Goal: Information Seeking & Learning: Learn about a topic

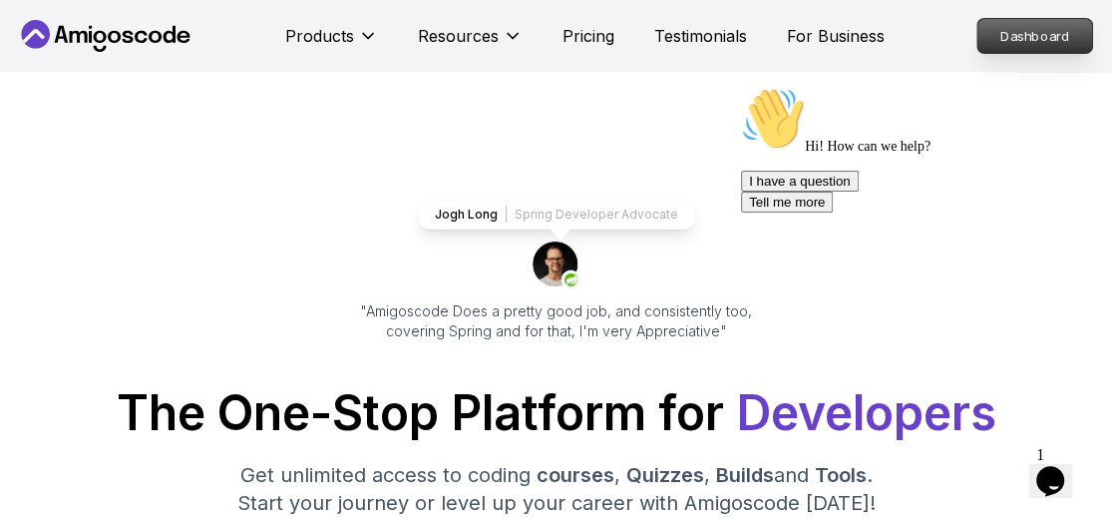
click at [1012, 30] on p "Dashboard" at bounding box center [1035, 36] width 115 height 34
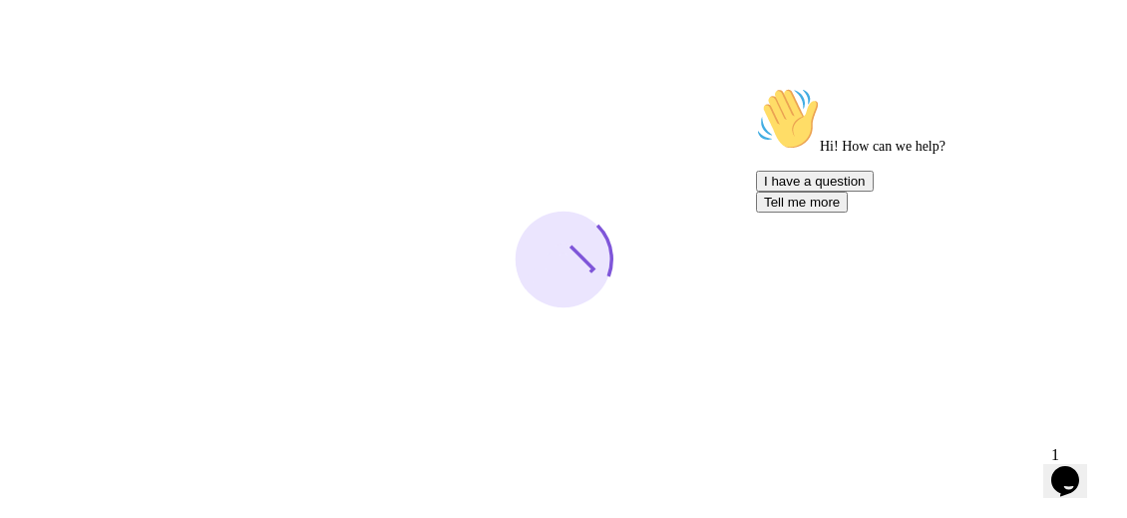
click at [756, 87] on icon "Chat attention grabber" at bounding box center [756, 87] width 0 height 0
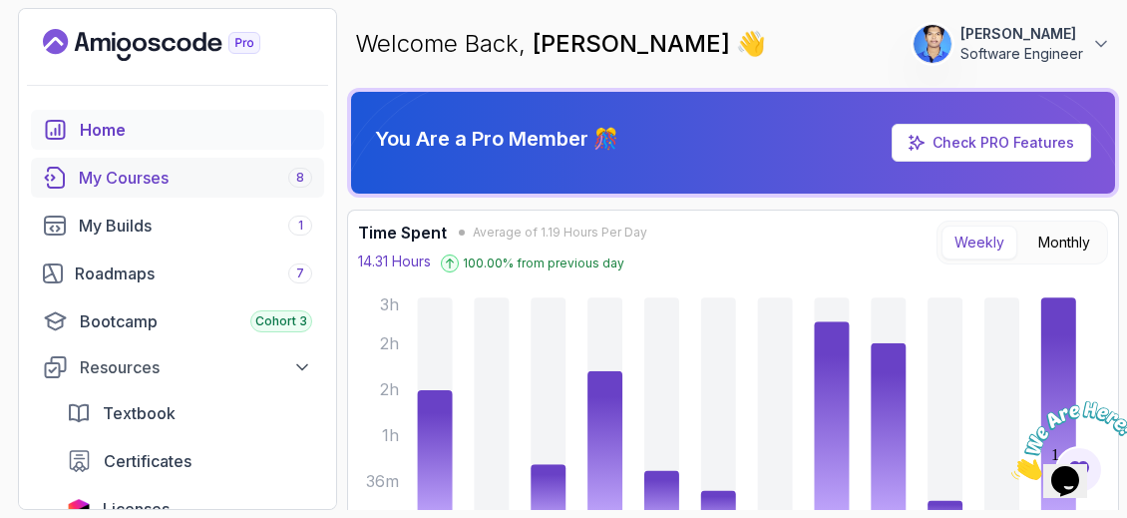
click at [243, 192] on link "My Courses 8" at bounding box center [177, 178] width 293 height 40
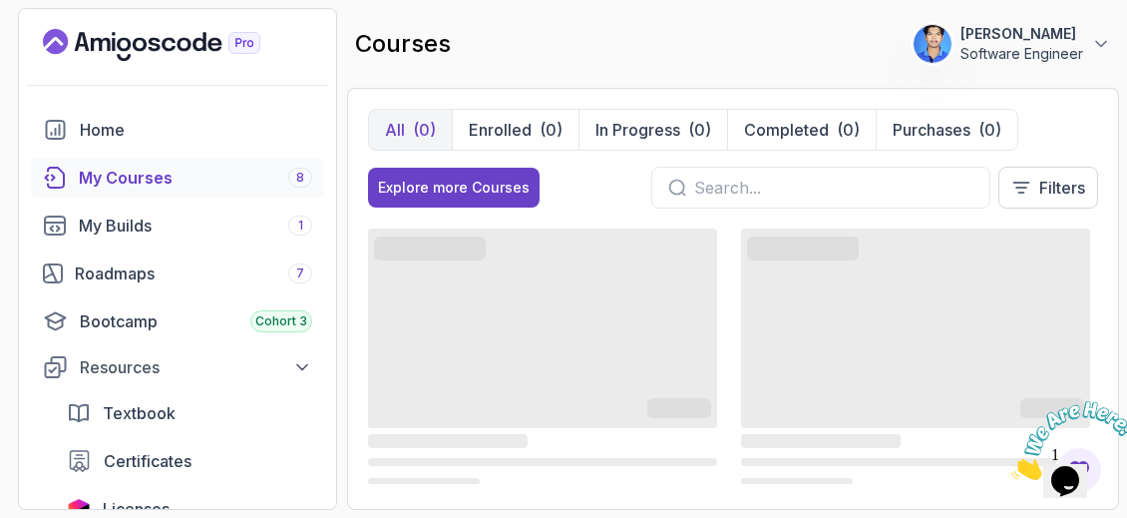
click at [1012, 466] on icon "Close" at bounding box center [1012, 474] width 0 height 17
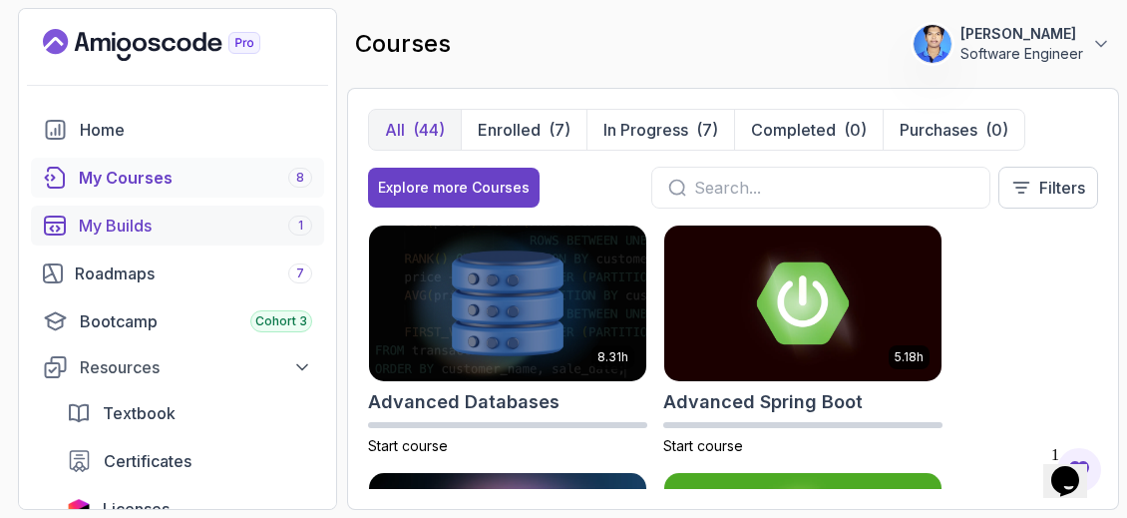
click at [154, 214] on div "My Builds 1" at bounding box center [195, 226] width 233 height 24
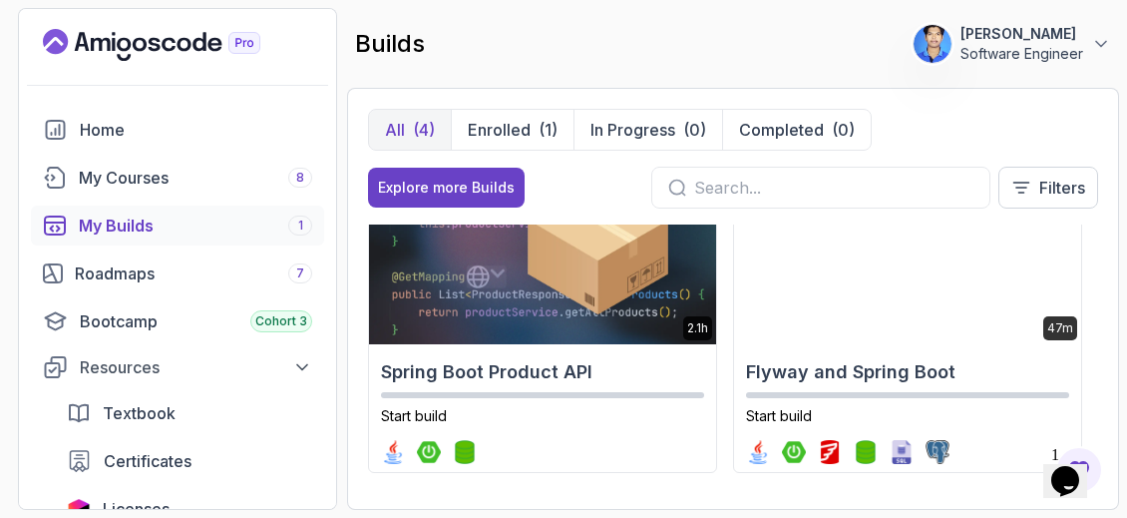
scroll to position [429, 0]
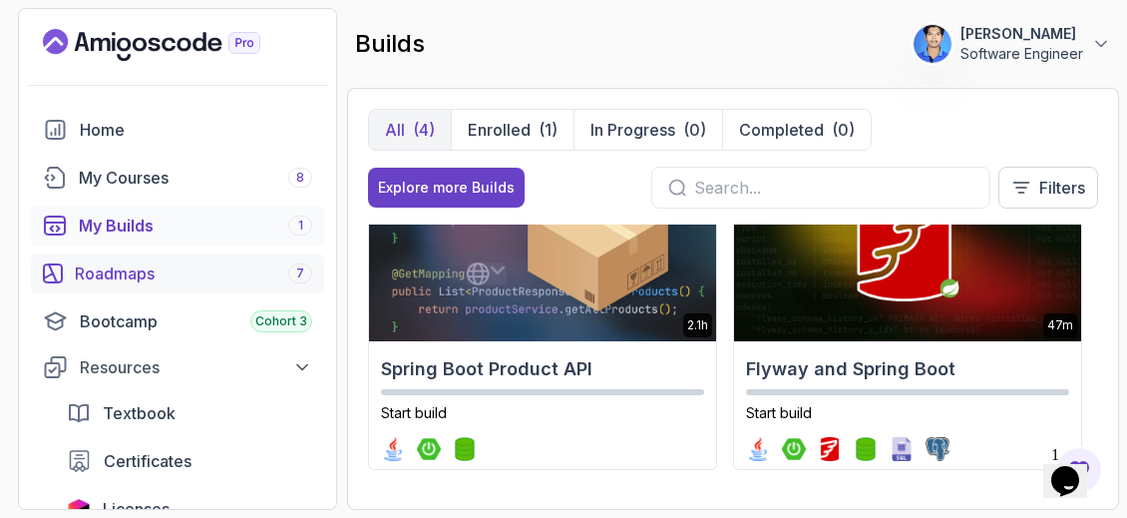
click at [137, 258] on link "Roadmaps 7" at bounding box center [177, 273] width 293 height 40
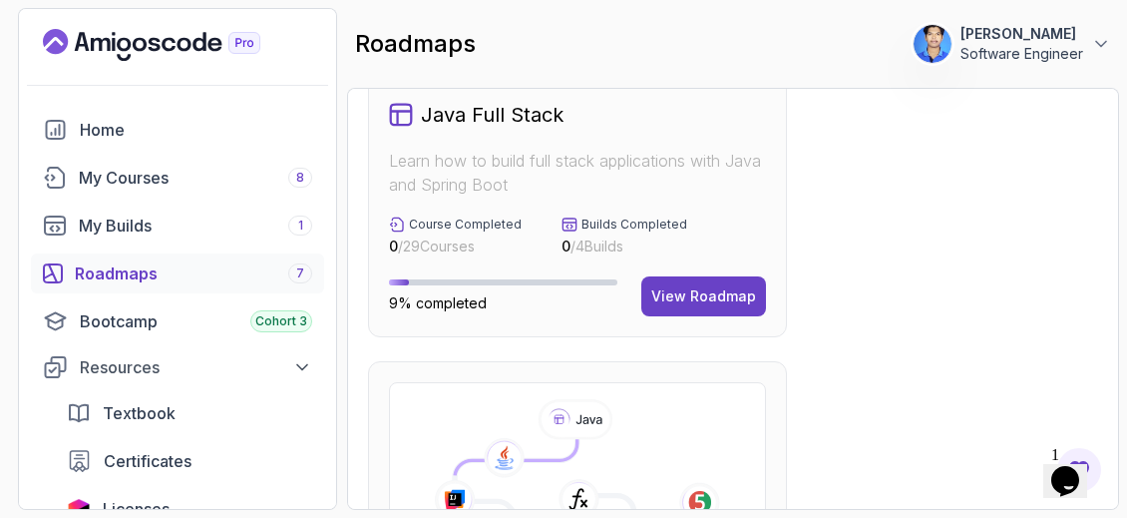
scroll to position [749, 0]
click at [685, 310] on button "View Roadmap" at bounding box center [704, 296] width 125 height 40
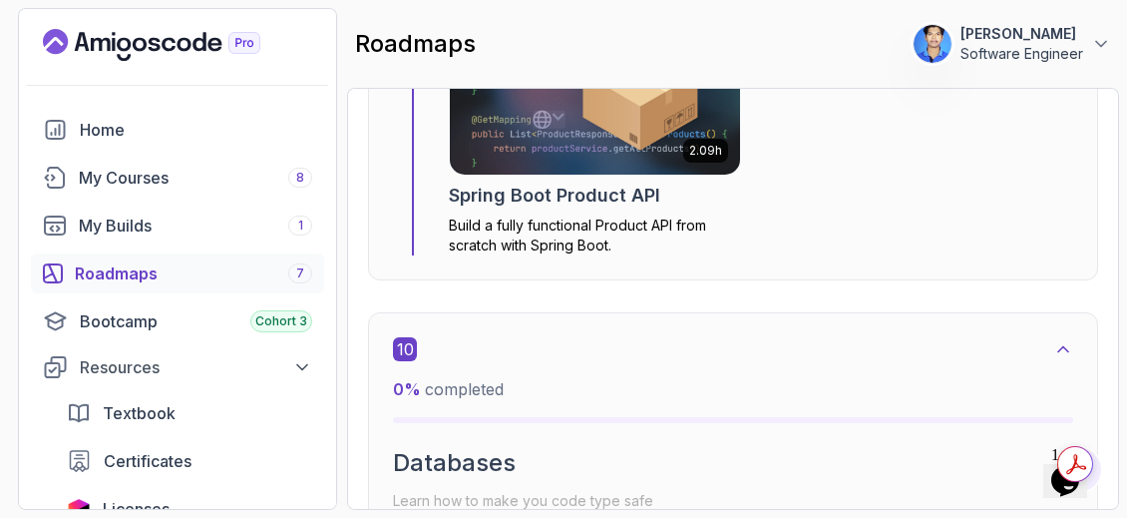
scroll to position [7475, 0]
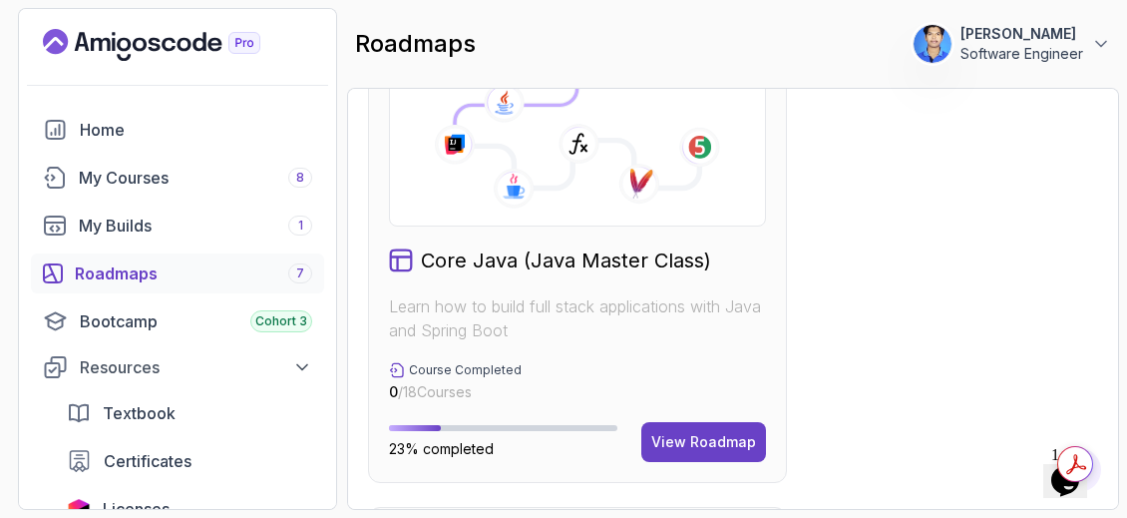
scroll to position [1106, 0]
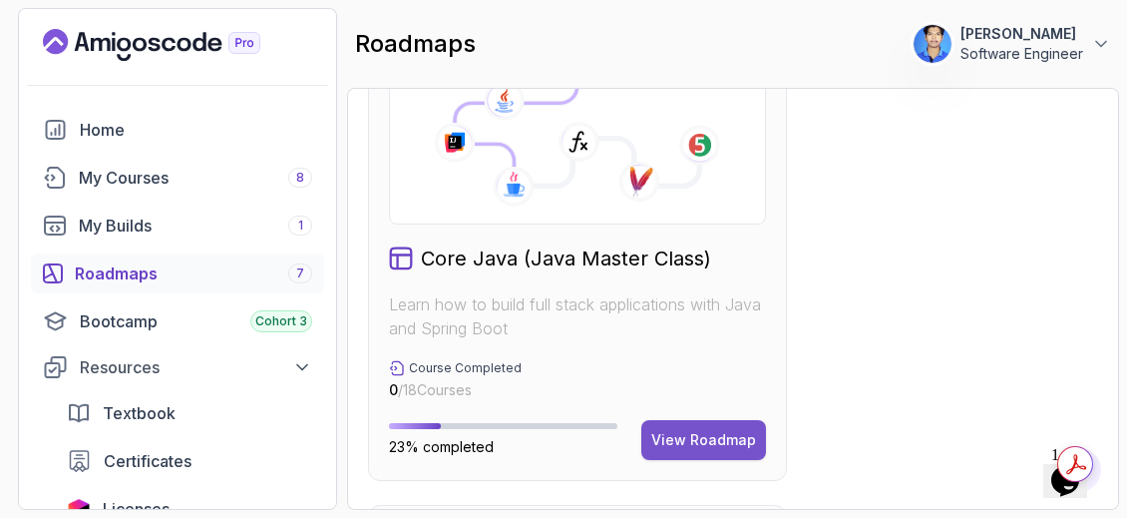
click at [683, 420] on button "View Roadmap" at bounding box center [704, 440] width 125 height 40
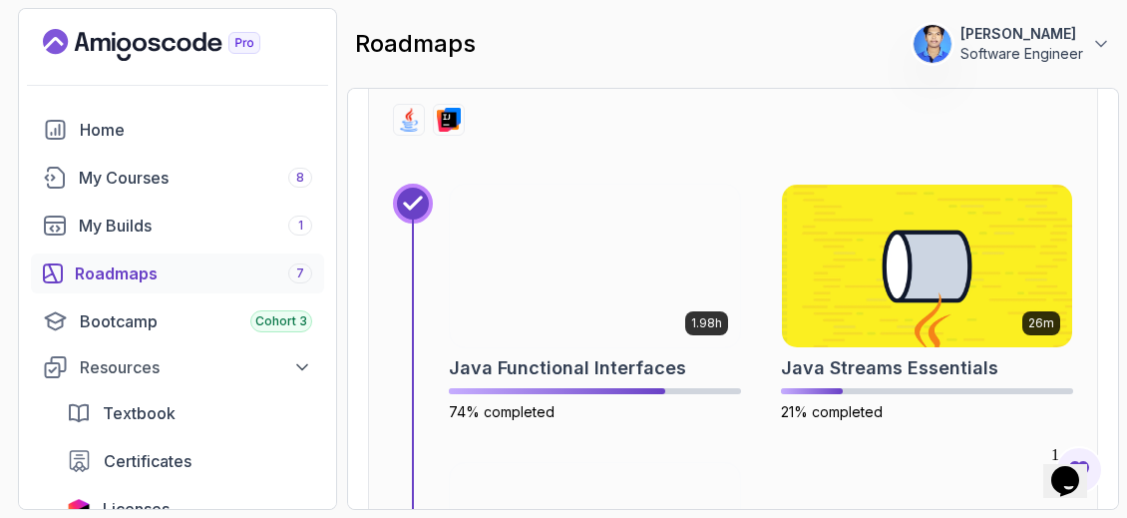
scroll to position [7264, 0]
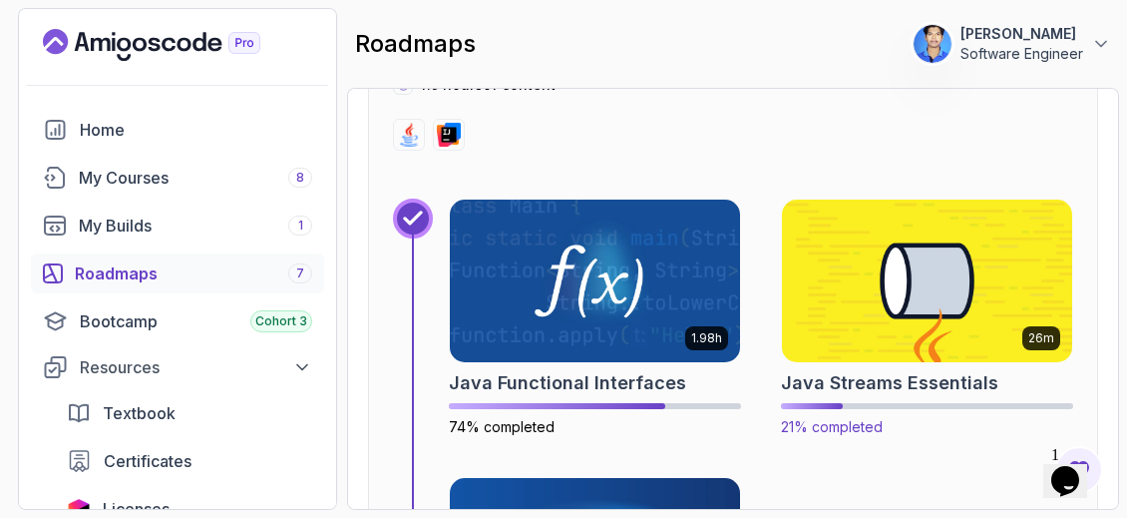
click at [997, 241] on img at bounding box center [927, 281] width 305 height 171
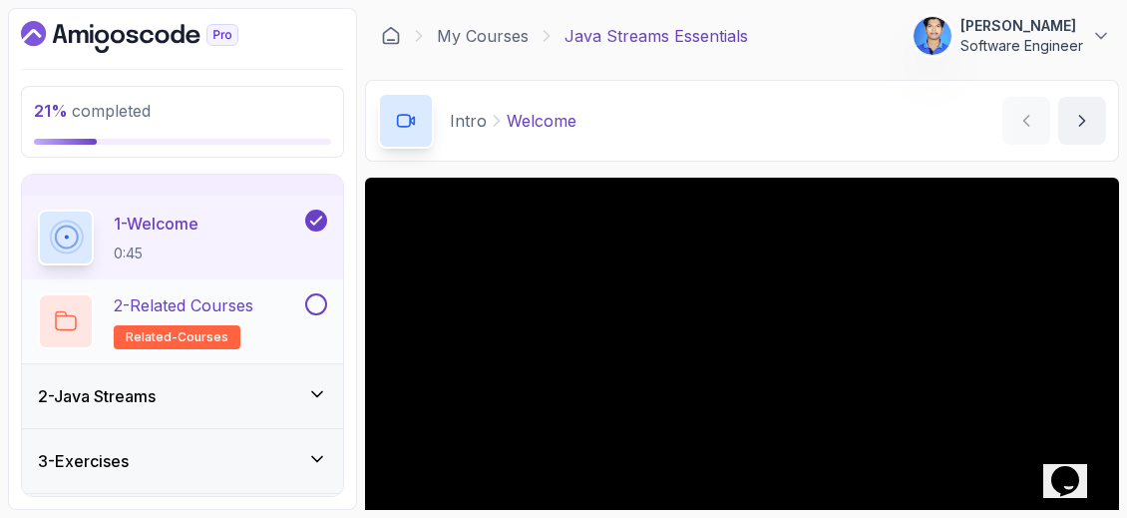
scroll to position [100, 0]
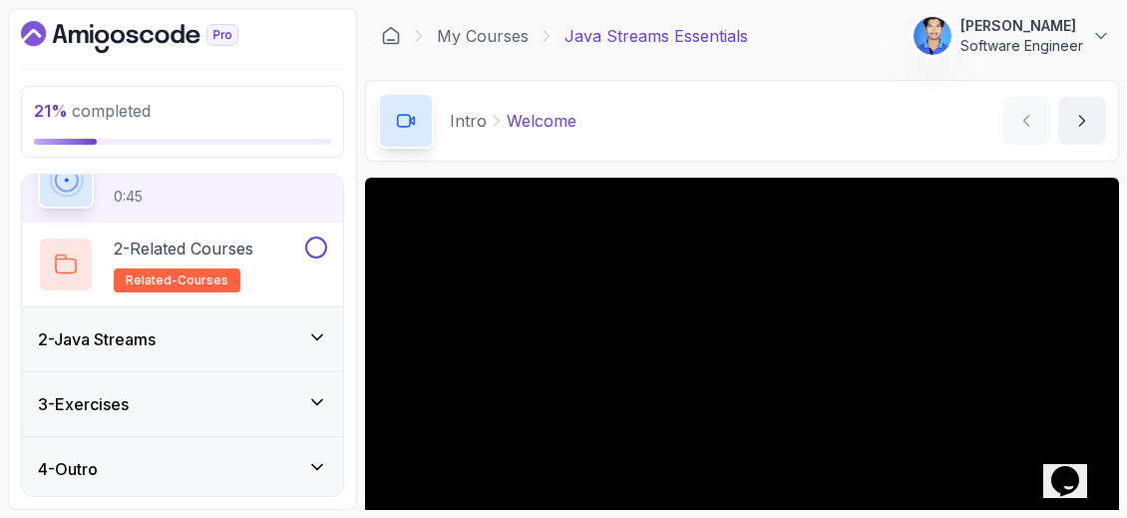
click at [284, 354] on div "2 - Java Streams" at bounding box center [182, 339] width 321 height 64
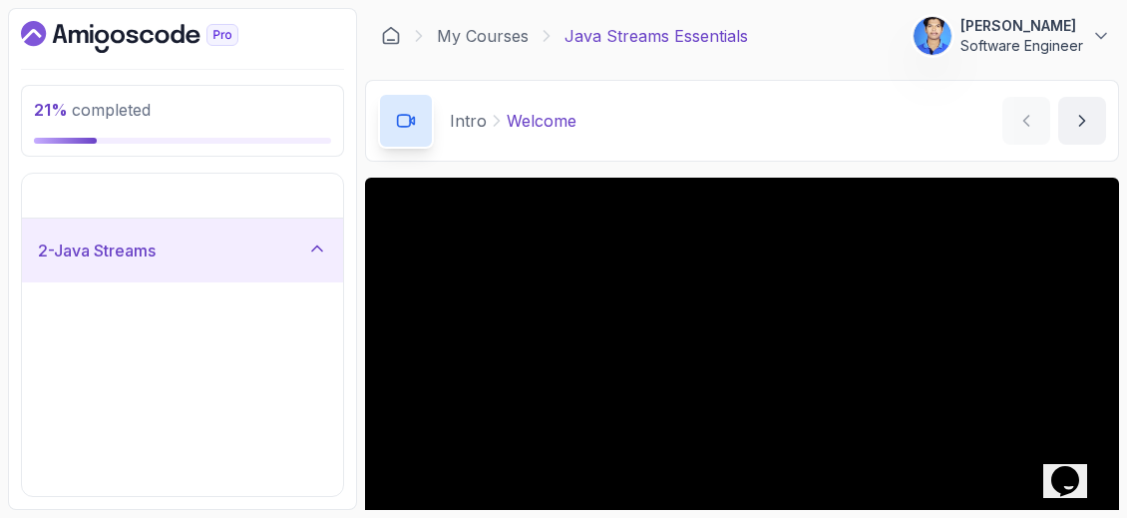
scroll to position [0, 0]
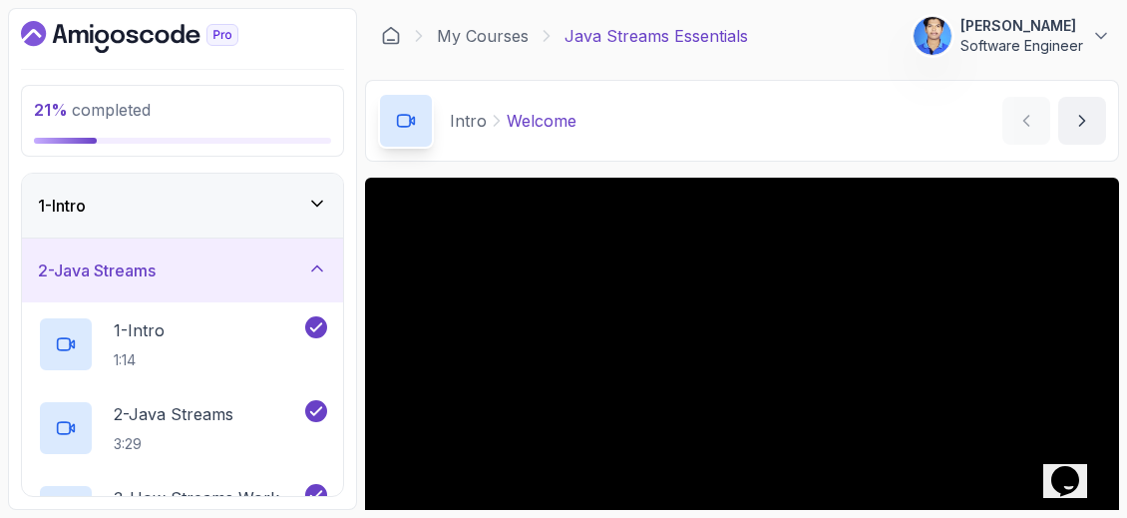
click at [300, 264] on div "2 - Java Streams" at bounding box center [182, 270] width 289 height 24
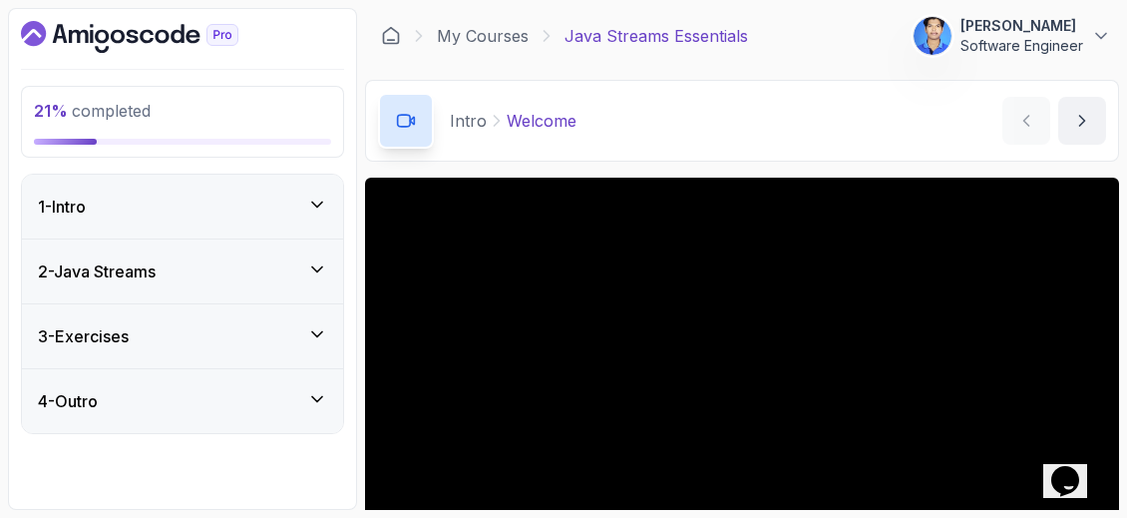
click at [318, 197] on icon at bounding box center [317, 205] width 20 height 20
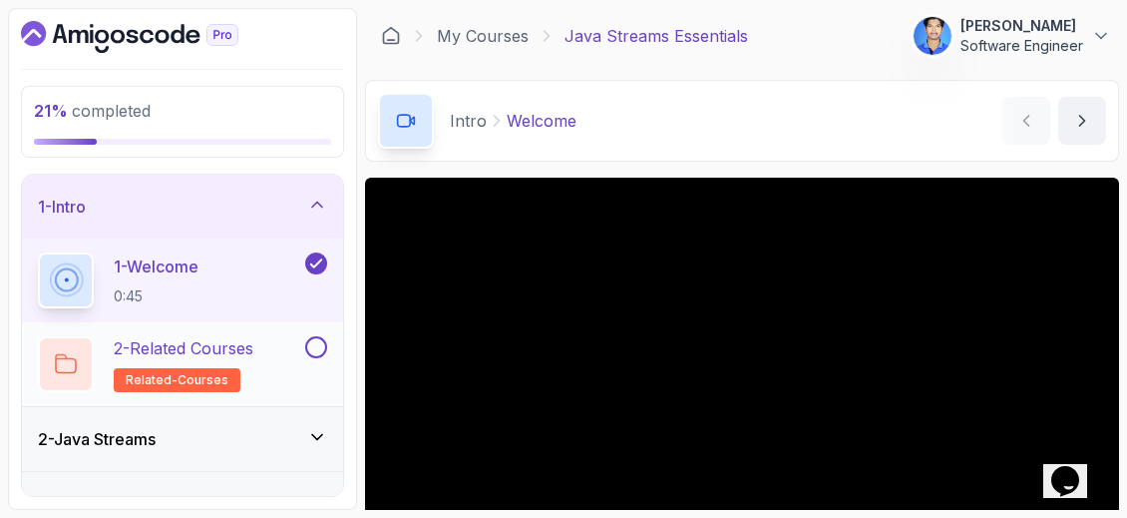
click at [305, 350] on div at bounding box center [314, 347] width 26 height 22
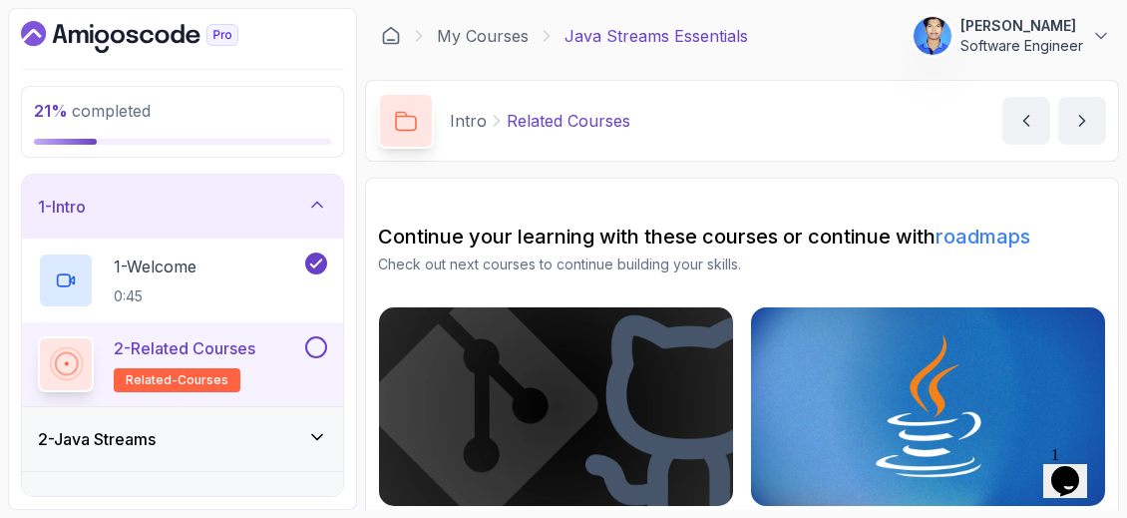
click at [666, 341] on img at bounding box center [556, 406] width 372 height 209
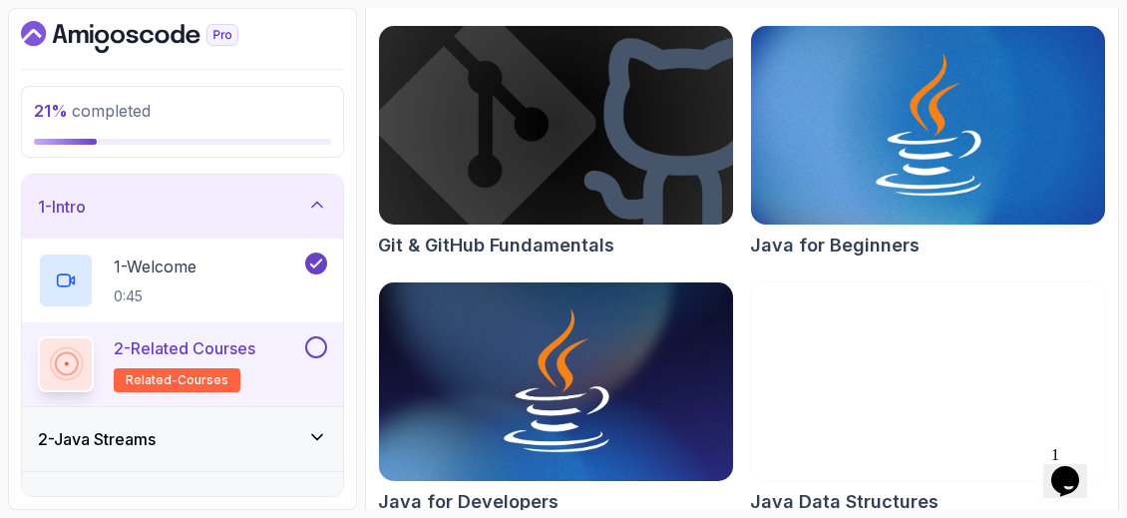
scroll to position [329, 0]
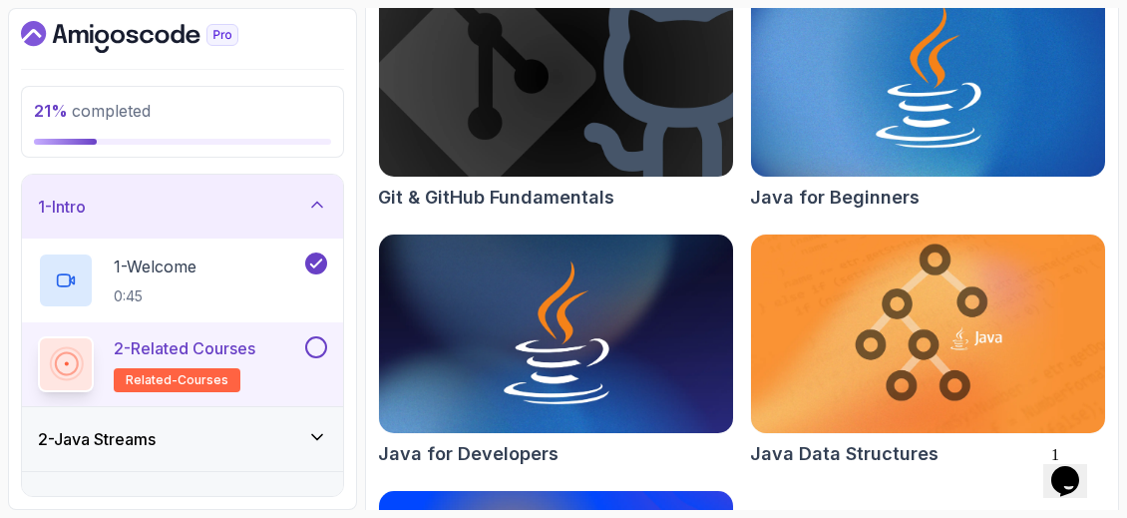
click at [232, 453] on div "2 - Java Streams" at bounding box center [182, 439] width 321 height 64
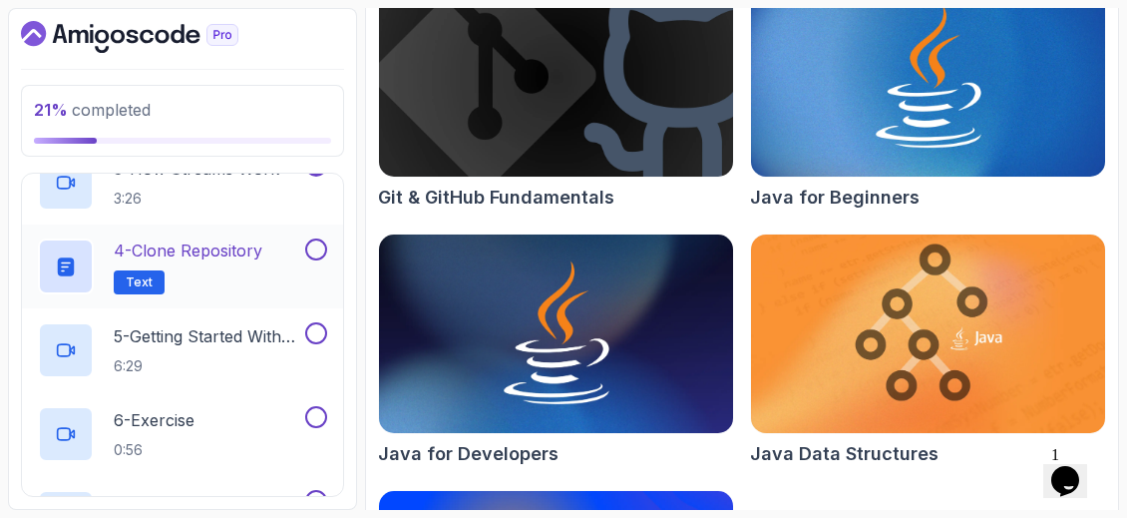
click at [282, 262] on div "4 - Clone Repository Text" at bounding box center [169, 266] width 263 height 56
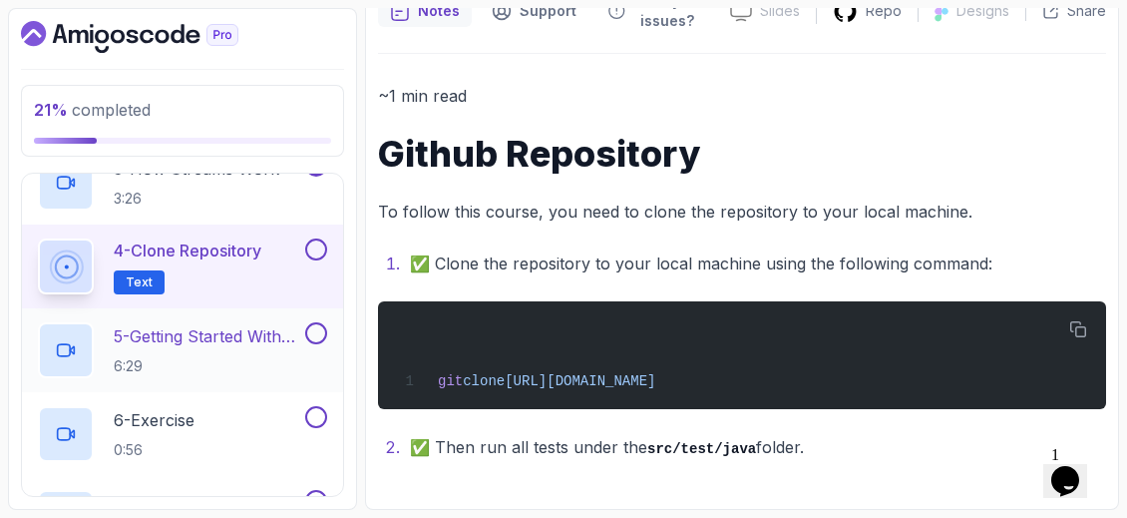
scroll to position [204, 0]
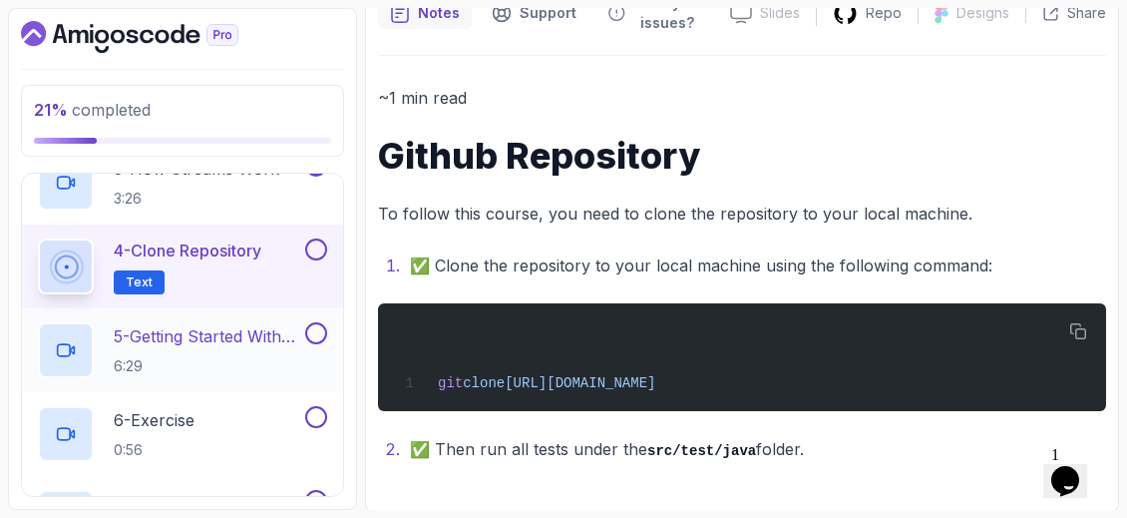
click at [288, 327] on p "5 - Getting Started With Streams" at bounding box center [208, 336] width 188 height 24
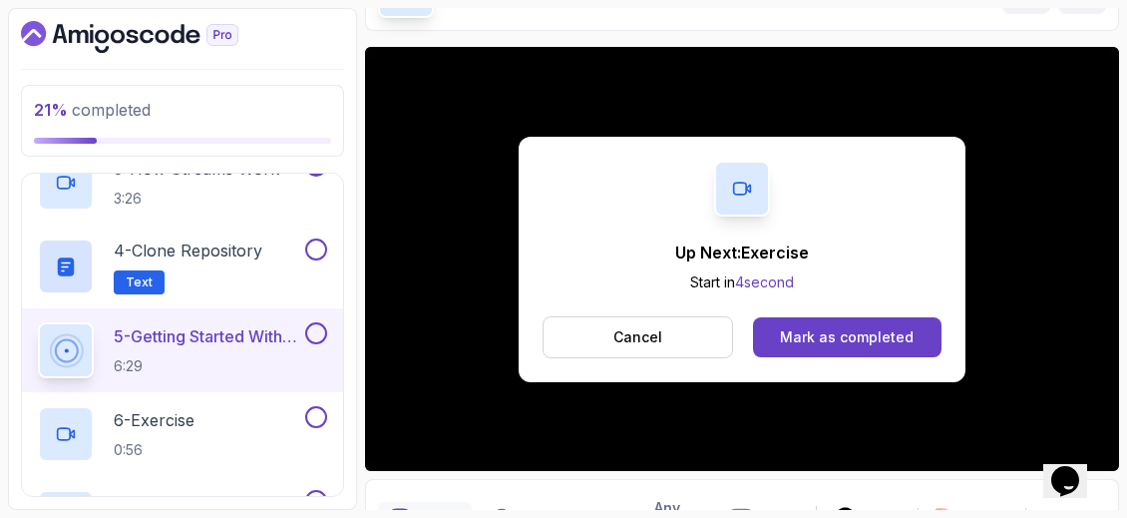
scroll to position [169, 0]
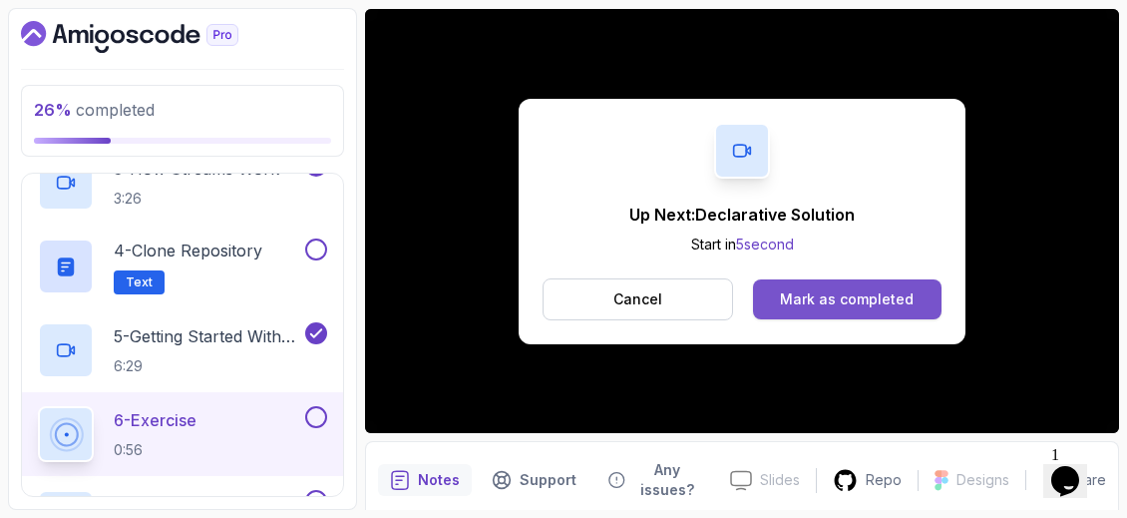
click at [829, 298] on div "Mark as completed" at bounding box center [847, 299] width 134 height 20
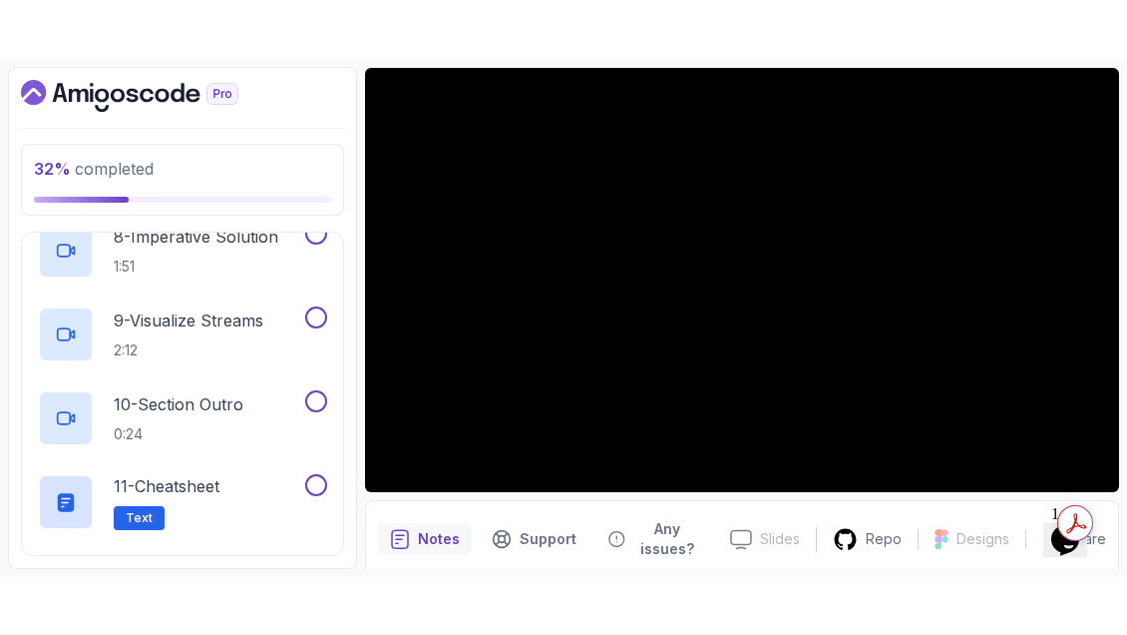
scroll to position [780, 0]
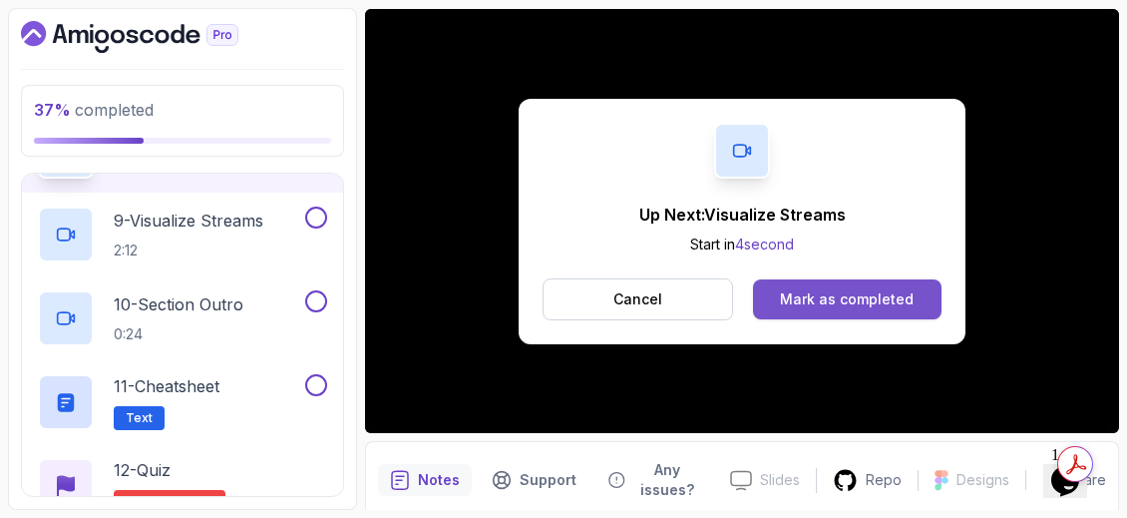
click at [848, 289] on div "Mark as completed" at bounding box center [847, 299] width 134 height 20
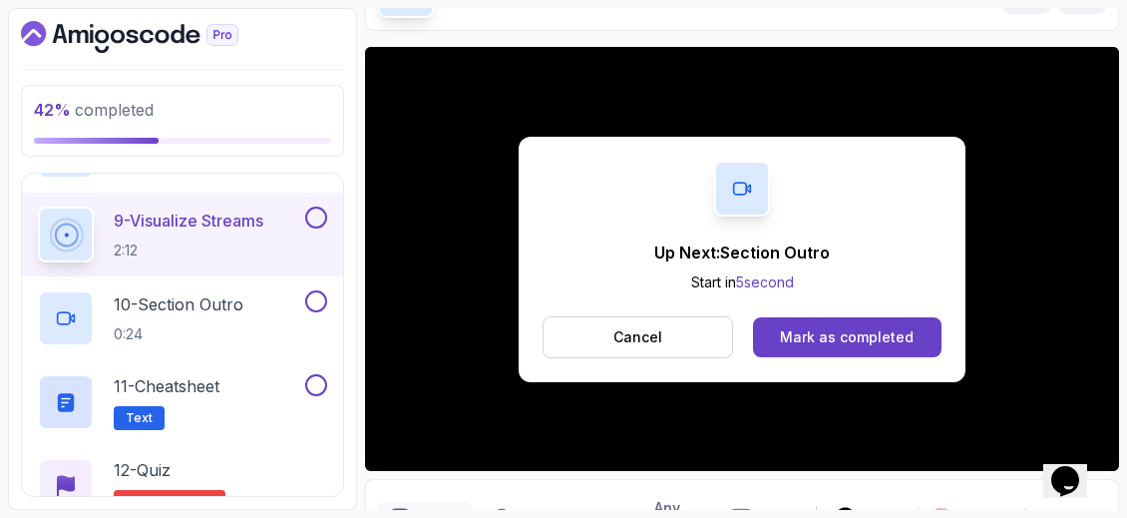
scroll to position [169, 0]
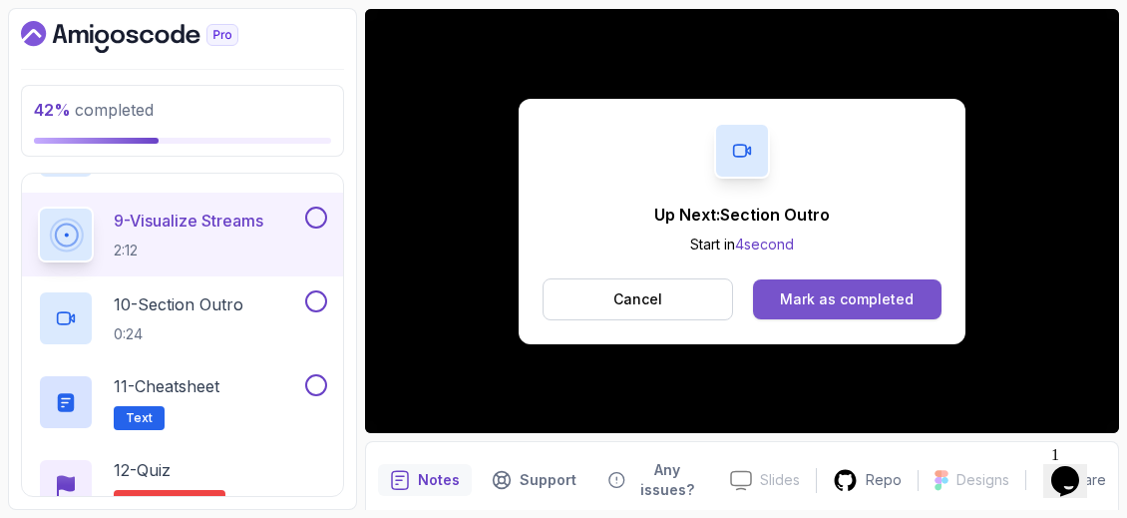
click at [849, 299] on div "Mark as completed" at bounding box center [847, 299] width 134 height 20
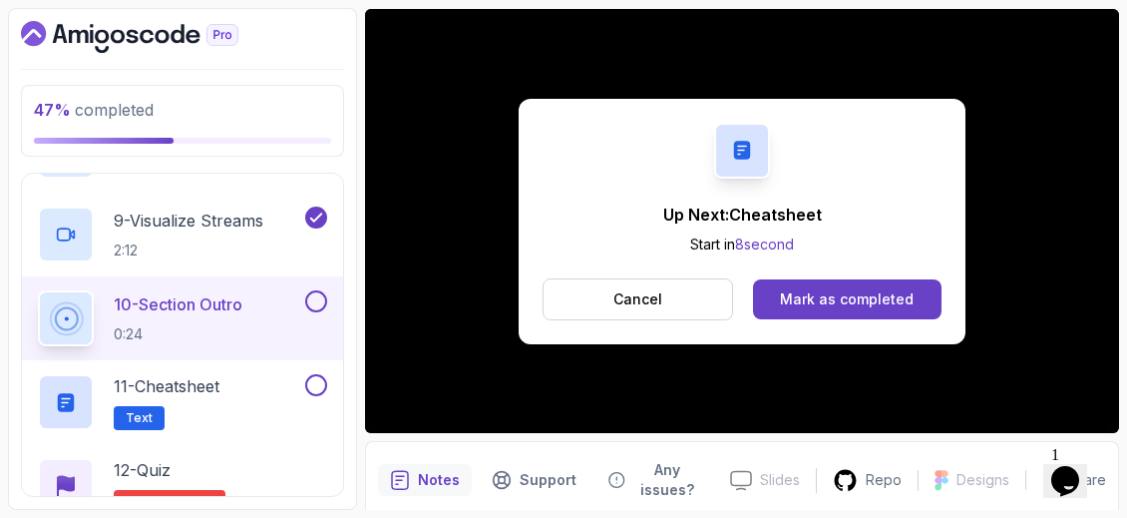
click at [849, 299] on div "Mark as completed" at bounding box center [847, 299] width 134 height 20
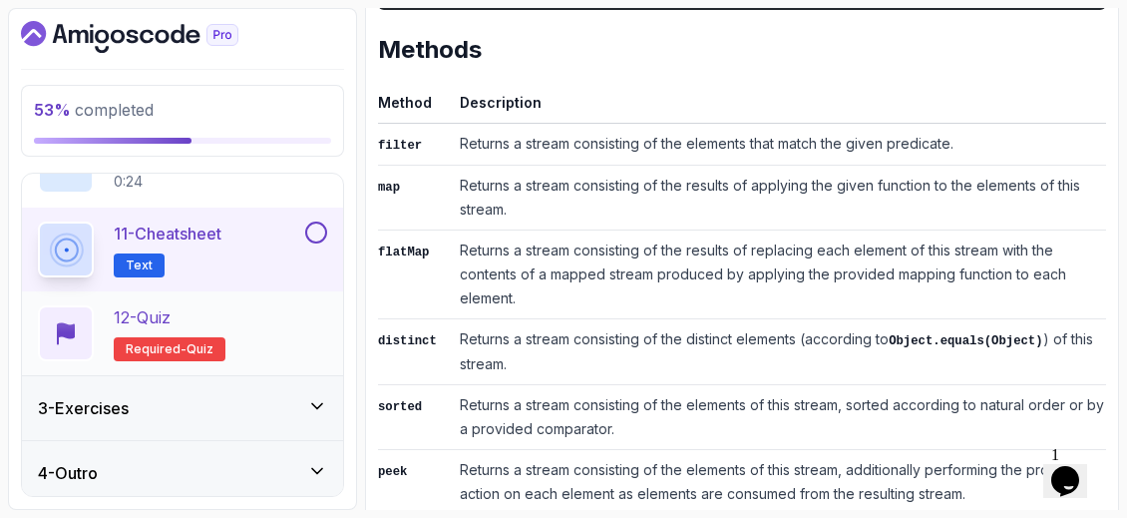
scroll to position [938, 0]
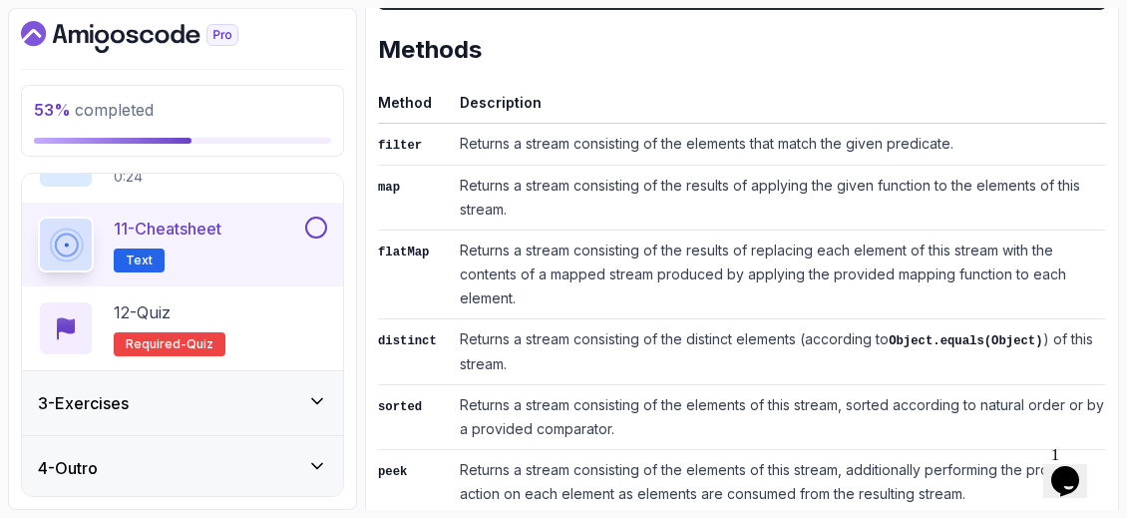
click at [201, 417] on div "3 - Exercises" at bounding box center [182, 403] width 321 height 64
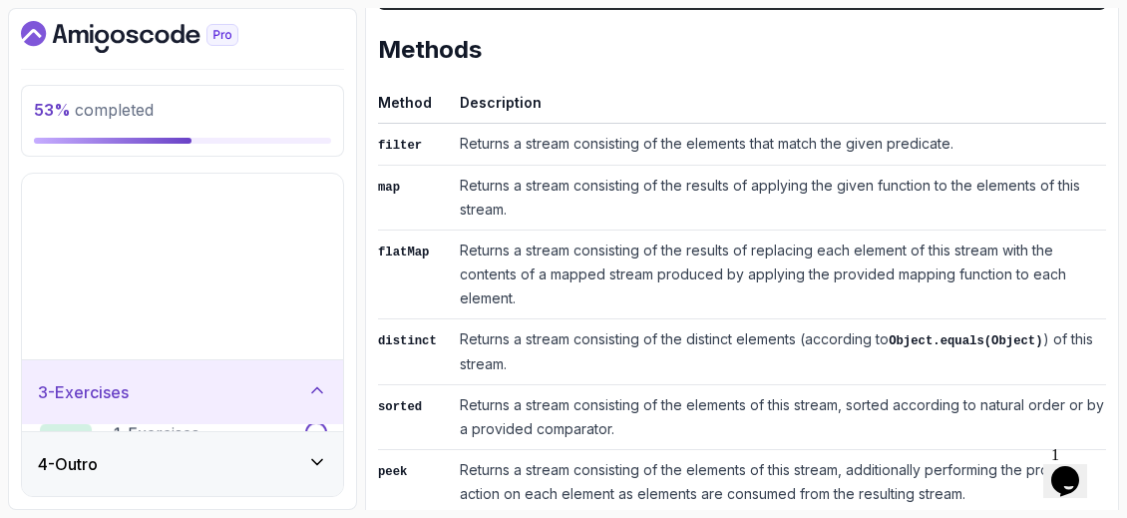
scroll to position [0, 0]
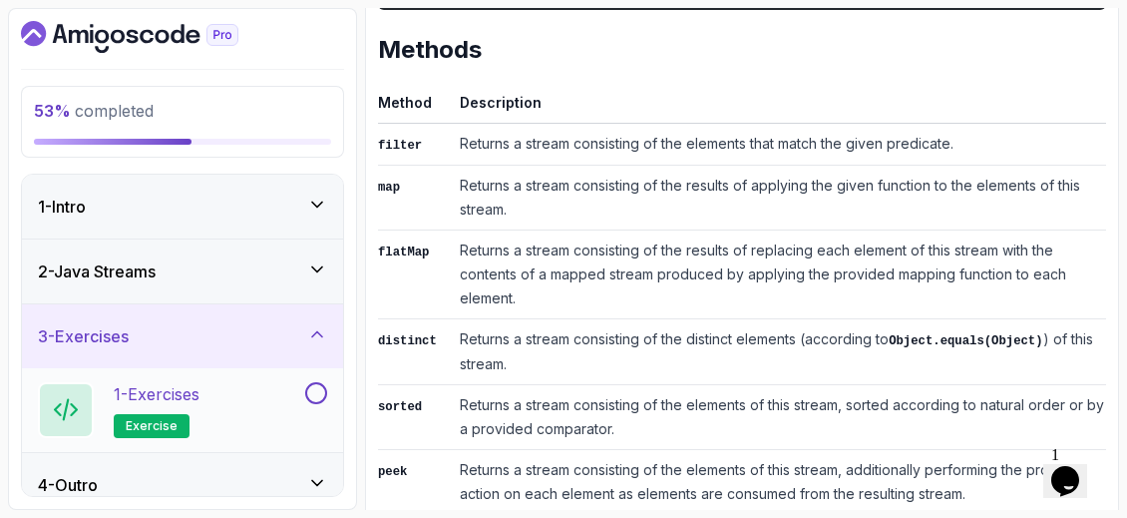
click at [239, 387] on div "1 - Exercises exercise" at bounding box center [169, 410] width 263 height 56
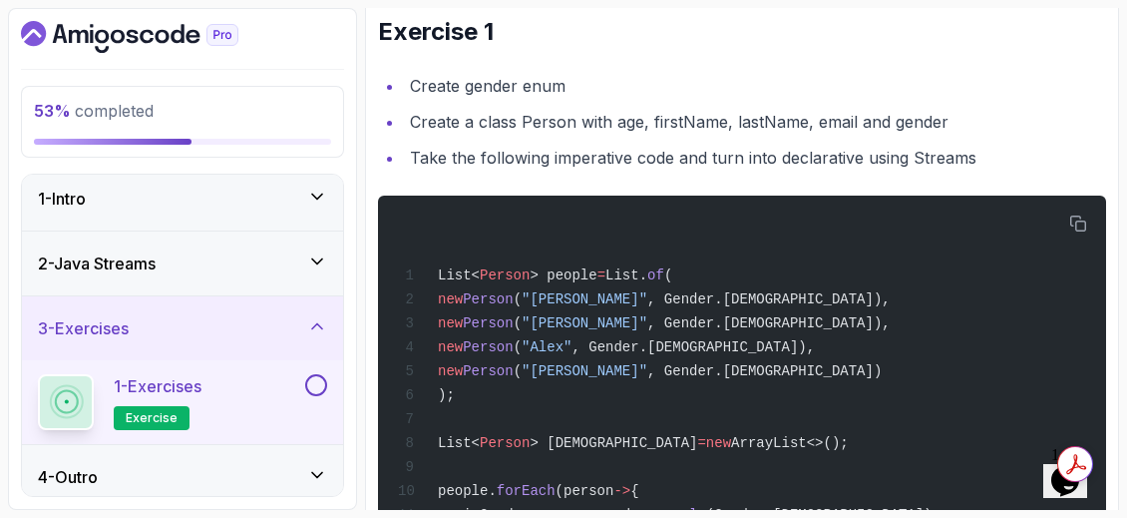
scroll to position [16, 0]
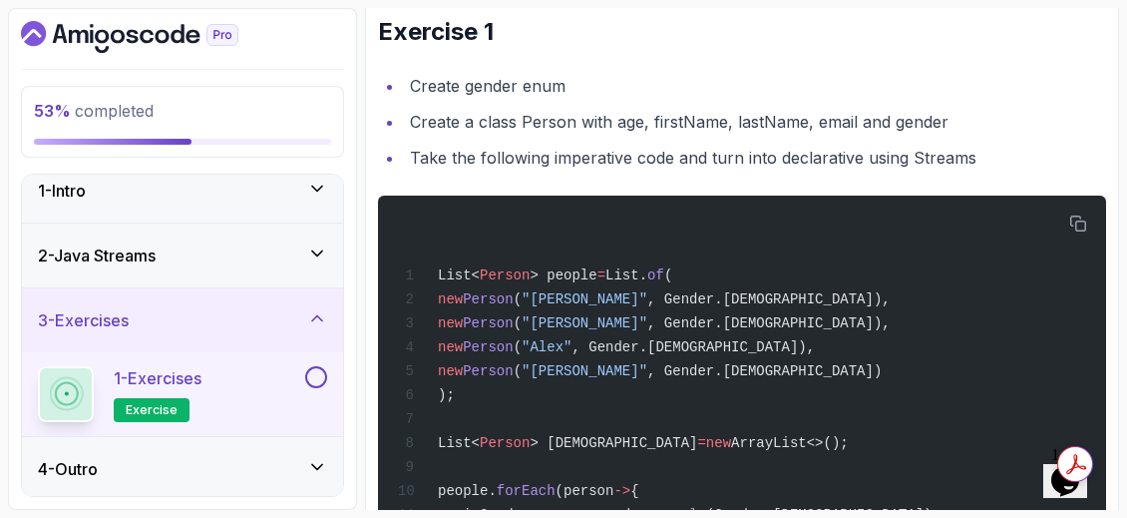
click at [298, 449] on div "4 - Outro" at bounding box center [182, 469] width 321 height 64
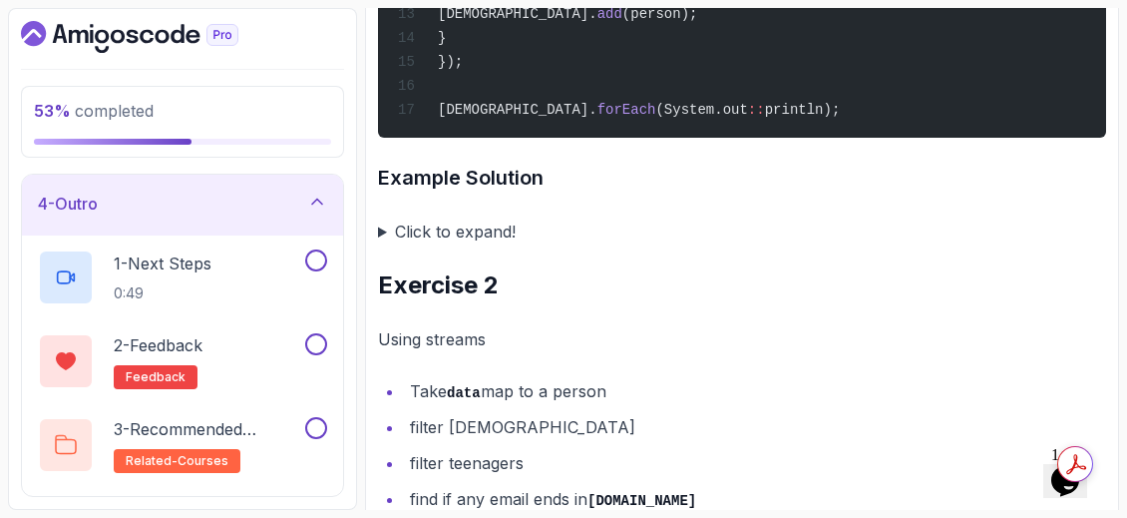
scroll to position [1062, 0]
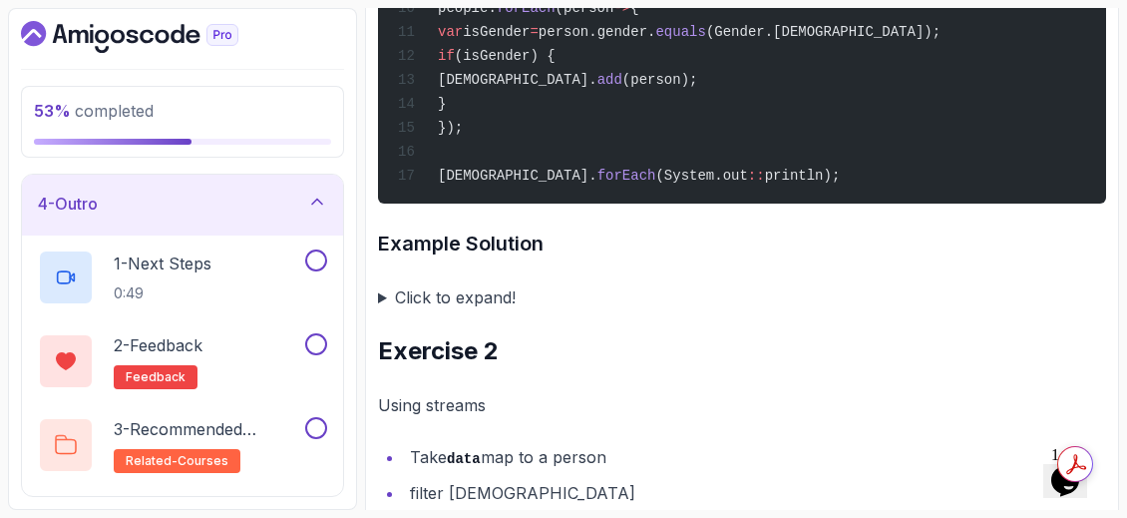
click at [388, 301] on summary "Click to expand!" at bounding box center [742, 297] width 728 height 28
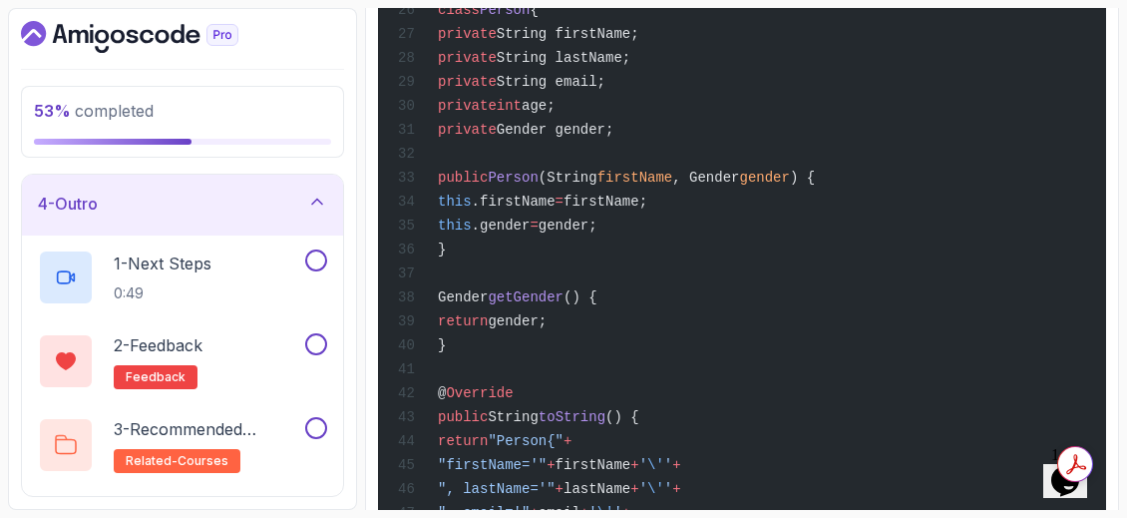
scroll to position [2099, 0]
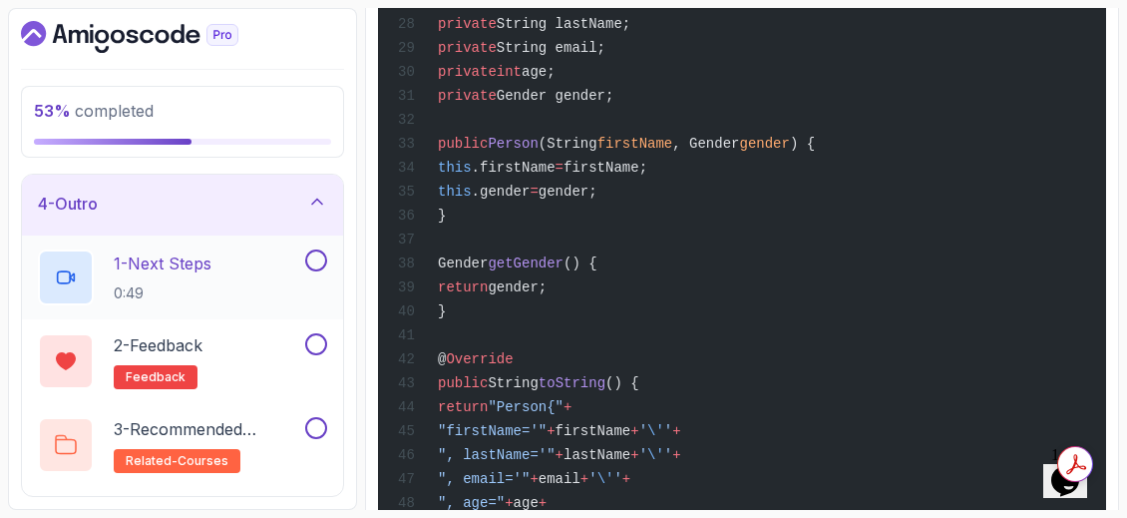
click at [313, 271] on button "1 - Next Steps 0:49" at bounding box center [182, 277] width 289 height 56
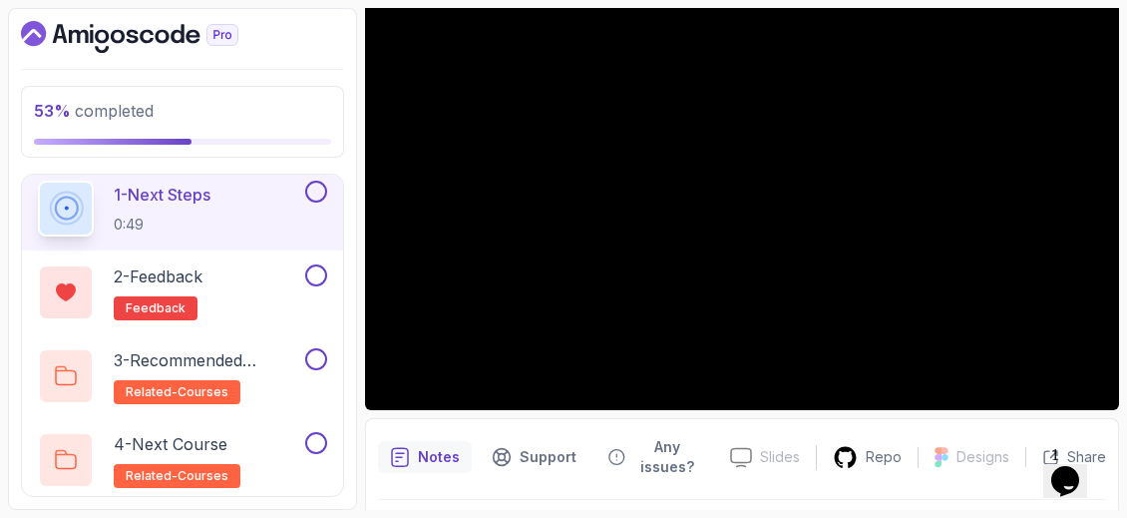
scroll to position [267, 0]
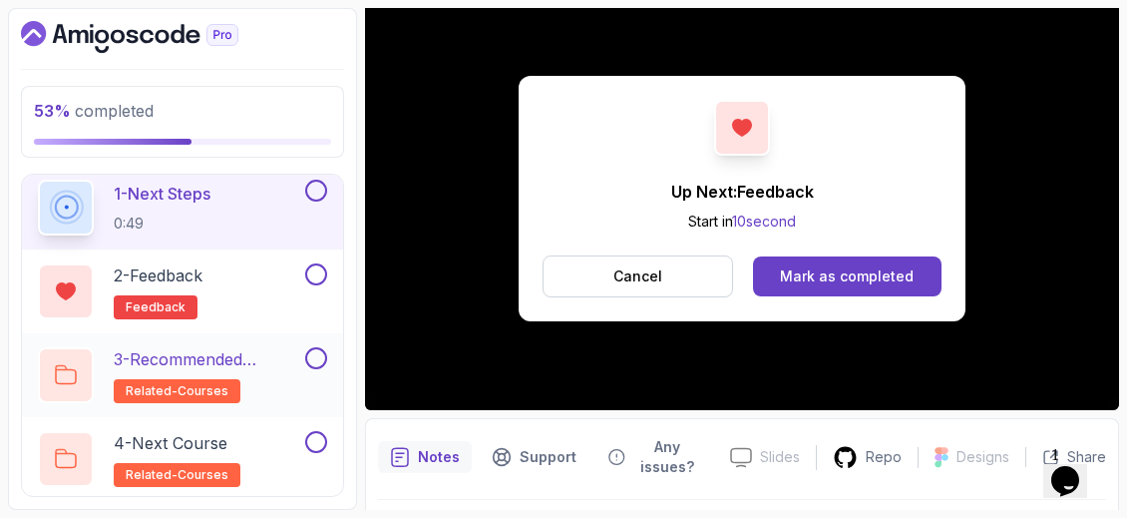
click at [296, 362] on p "3 - Recommended Courses" at bounding box center [208, 359] width 188 height 24
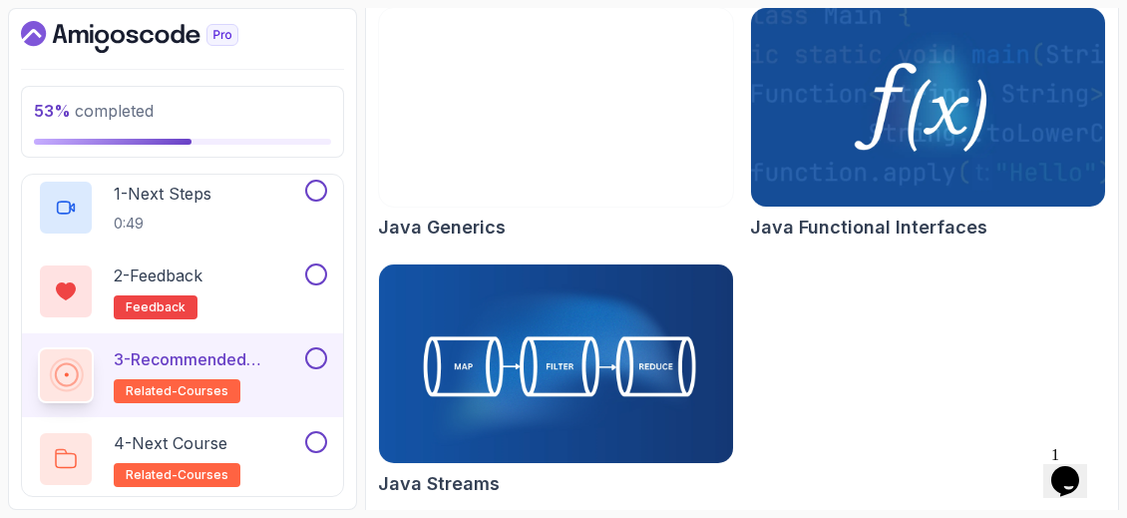
scroll to position [303, 0]
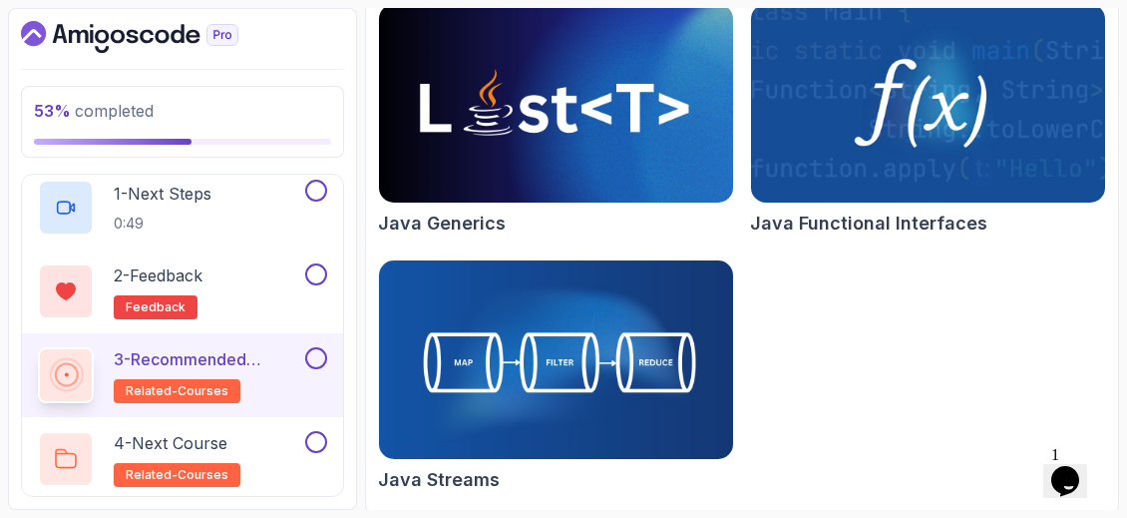
click at [506, 147] on img at bounding box center [556, 103] width 372 height 209
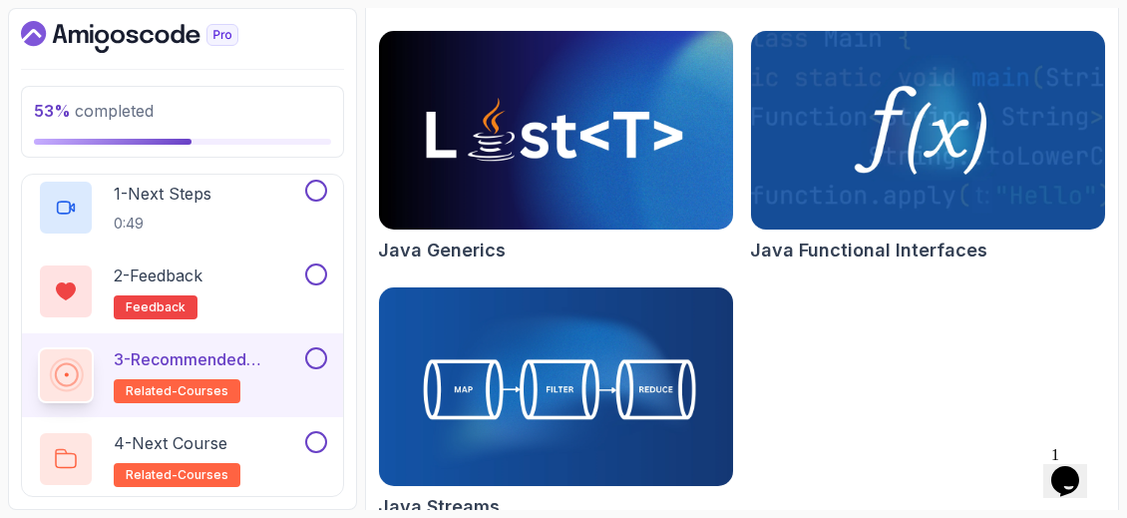
scroll to position [294, 0]
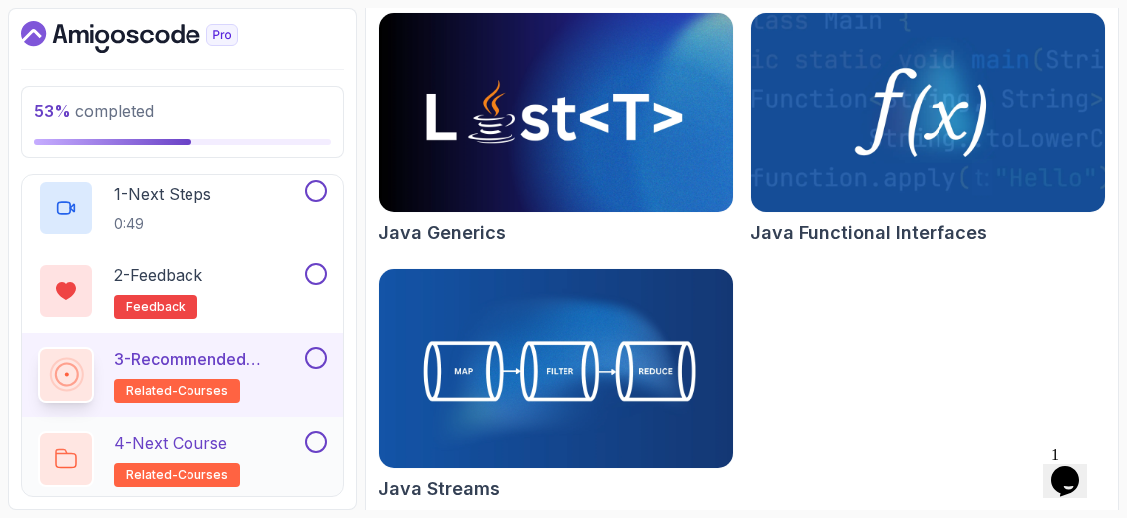
click at [260, 458] on div "4 - Next Course related-courses" at bounding box center [169, 459] width 263 height 56
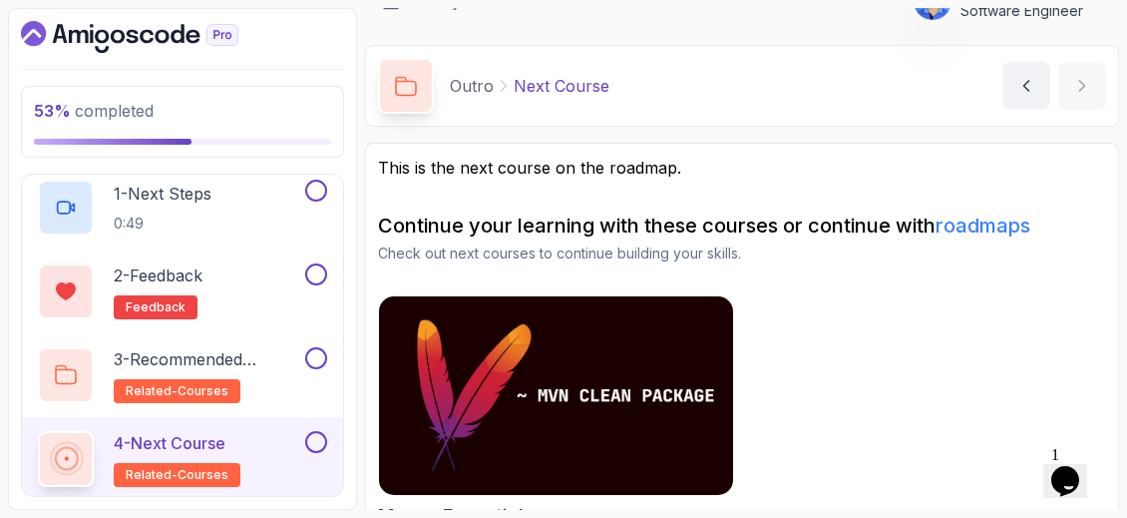
scroll to position [71, 0]
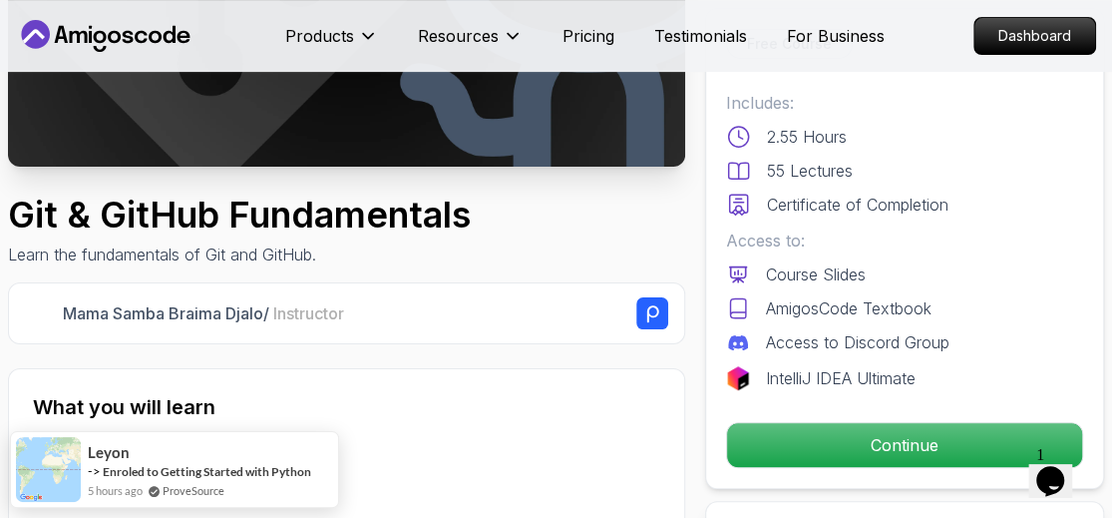
scroll to position [338, 0]
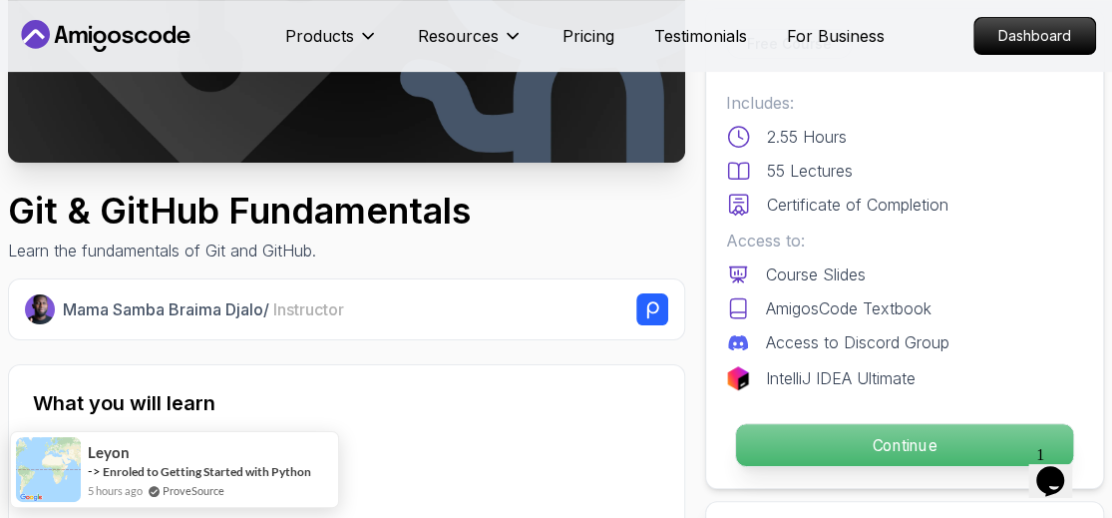
click at [874, 444] on p "Continue" at bounding box center [904, 445] width 337 height 42
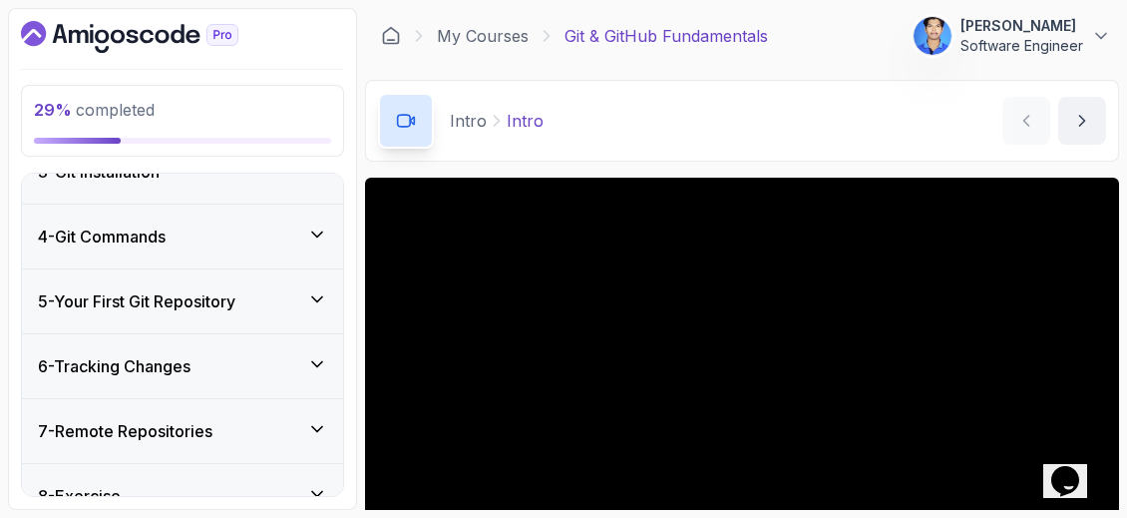
click at [293, 310] on div "5 - Your First Git Repository" at bounding box center [182, 301] width 321 height 64
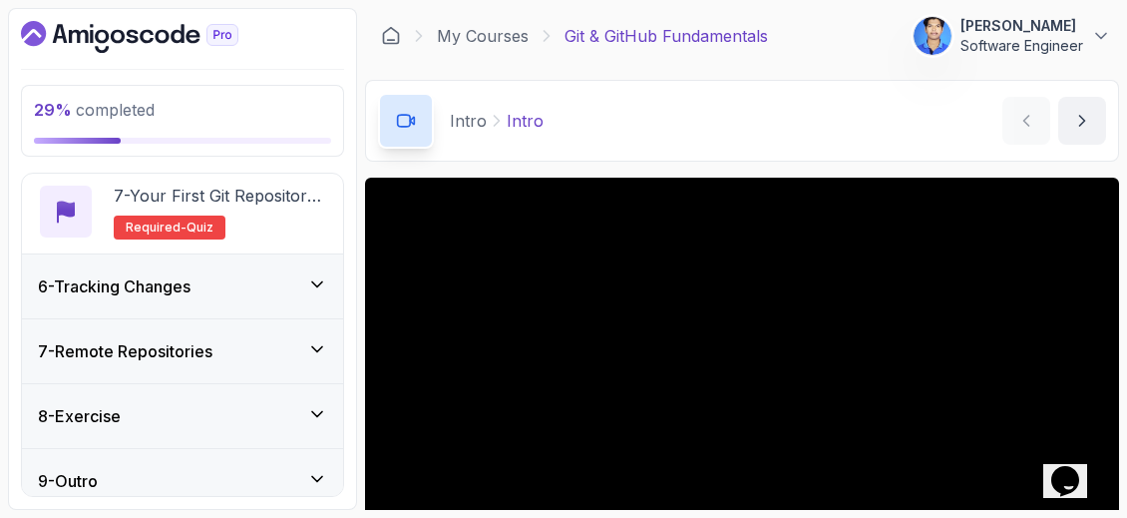
scroll to position [832, 0]
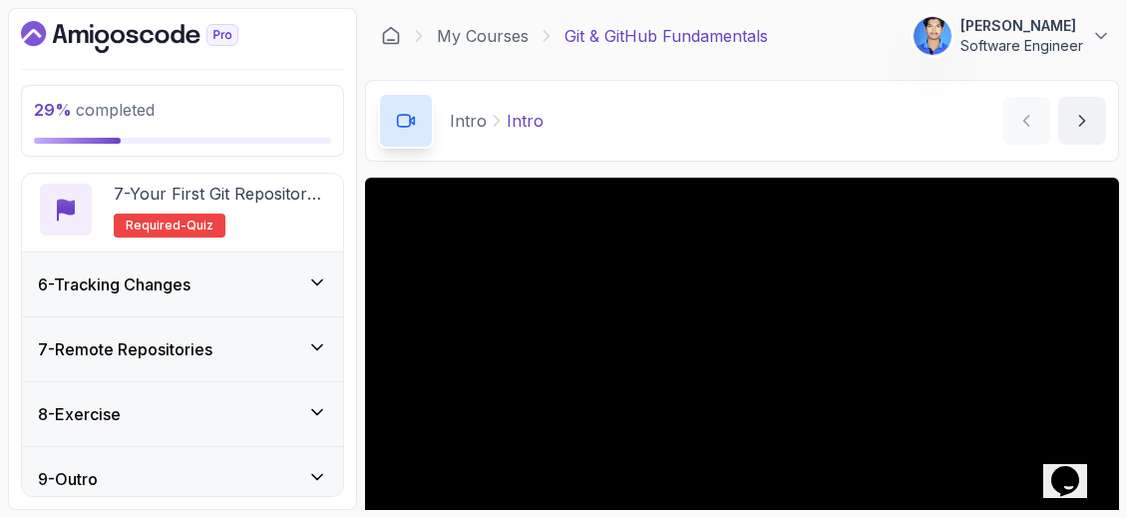
click at [296, 272] on div "6 - Tracking Changes" at bounding box center [182, 284] width 289 height 24
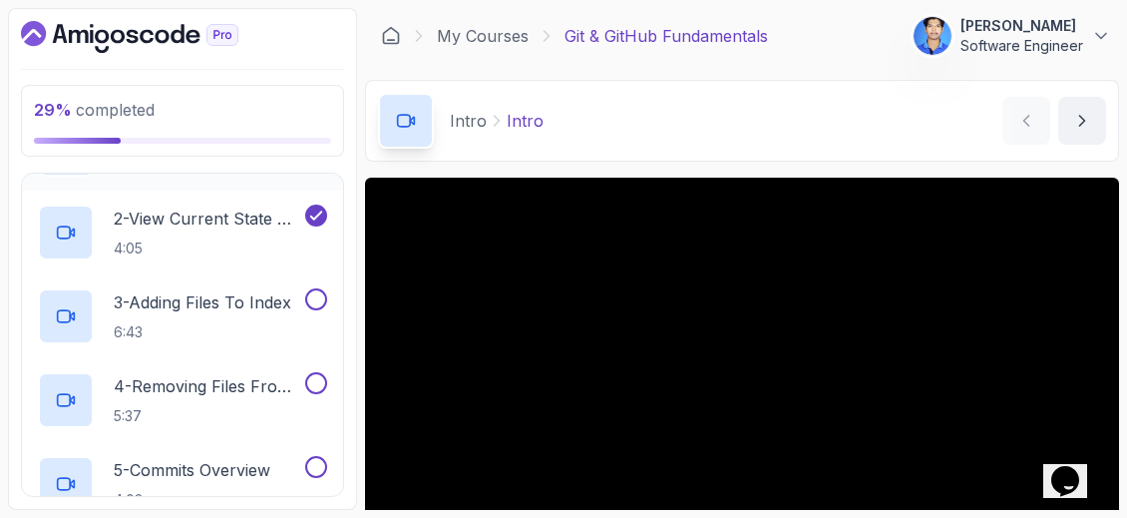
scroll to position [480, 0]
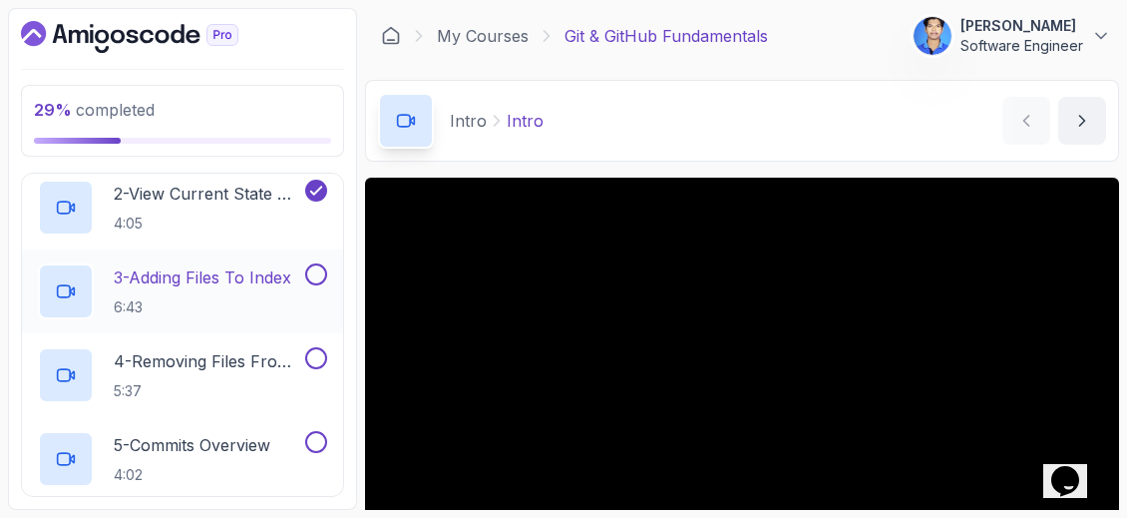
click at [223, 297] on p "6:43" at bounding box center [203, 307] width 178 height 20
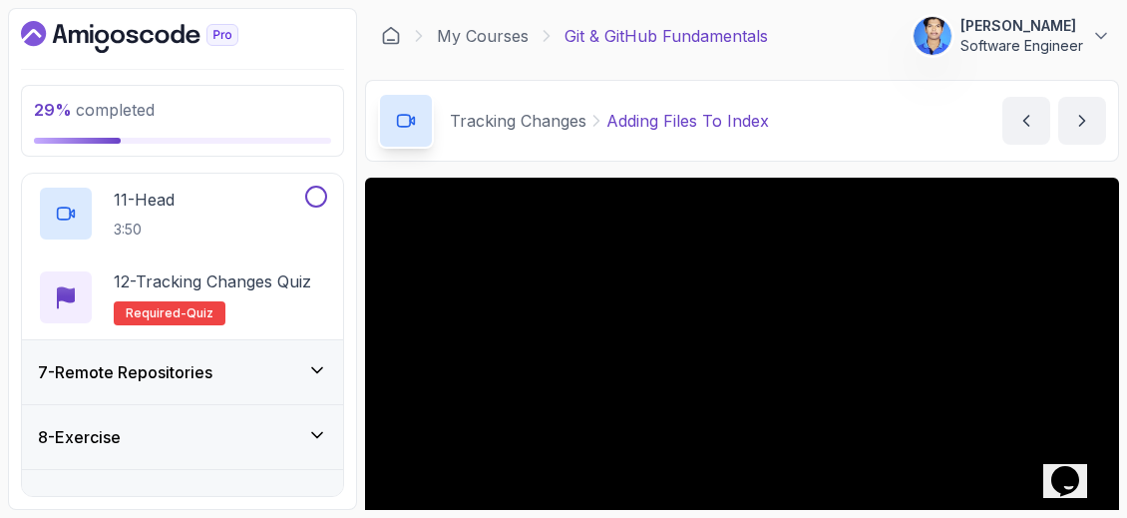
scroll to position [1259, 0]
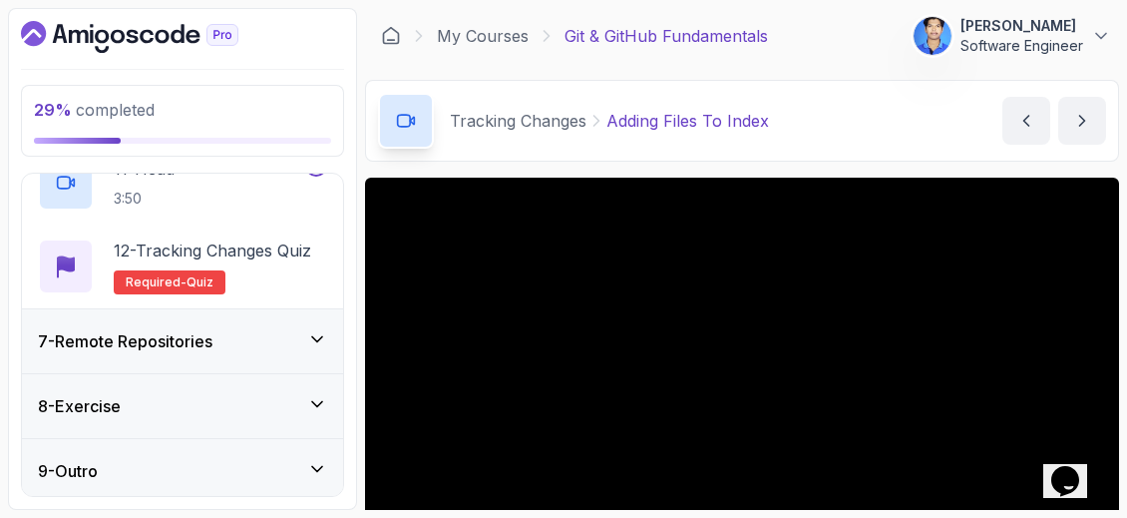
click at [300, 338] on div "7 - Remote Repositories" at bounding box center [182, 341] width 289 height 24
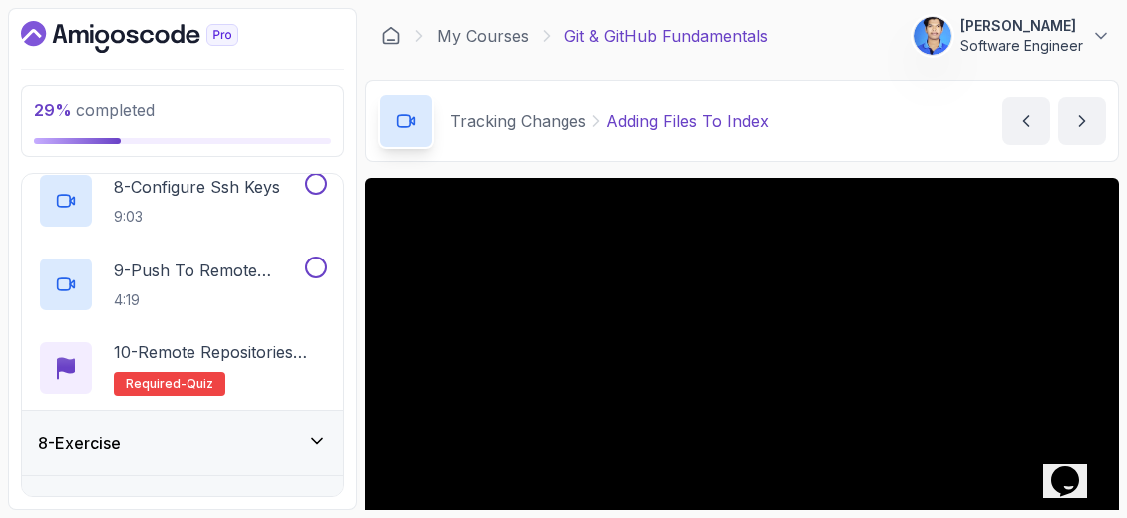
scroll to position [1092, 0]
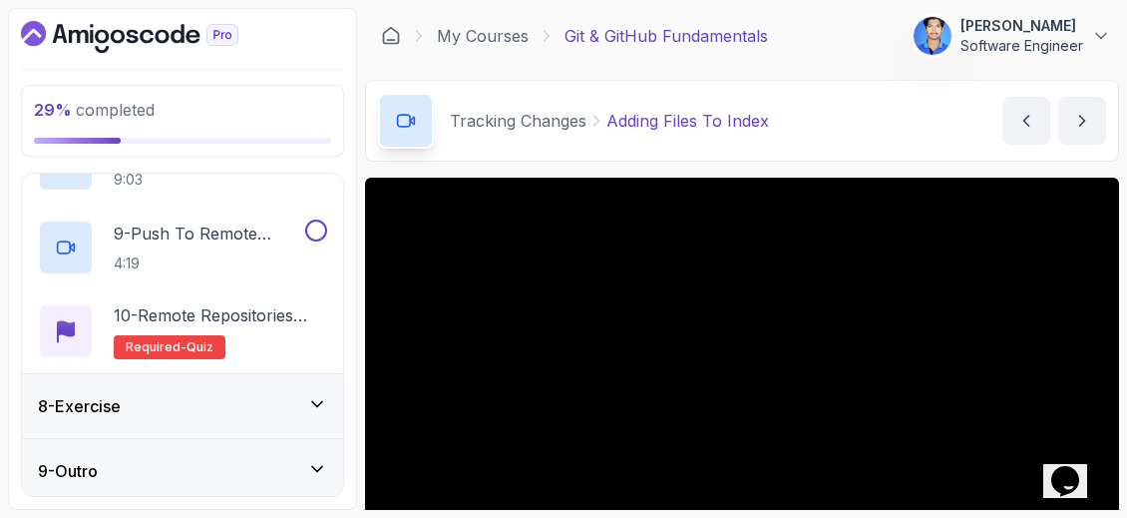
click at [263, 394] on div "8 - Exercise" at bounding box center [182, 406] width 289 height 24
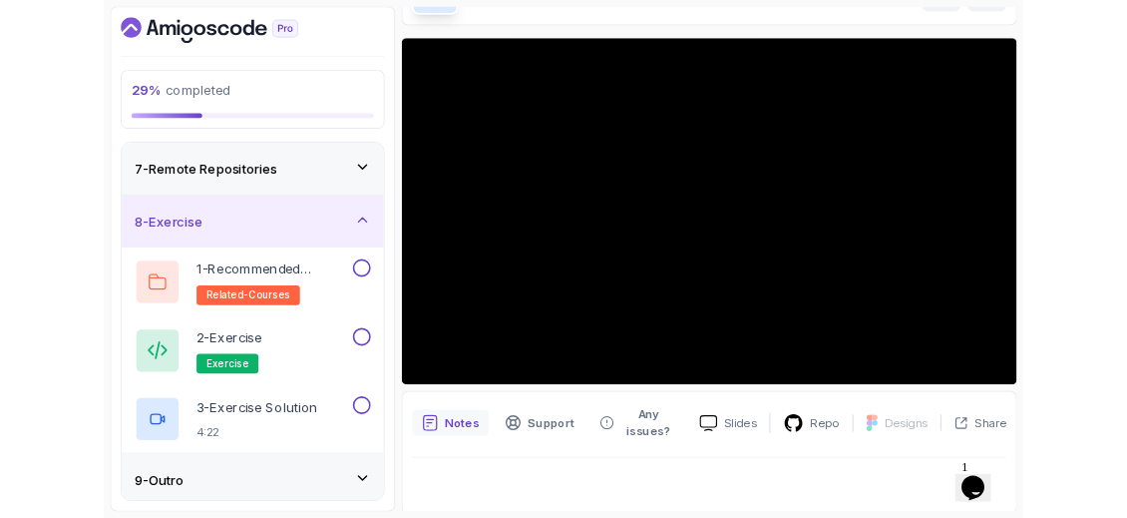
scroll to position [247, 0]
